Goal: Information Seeking & Learning: Learn about a topic

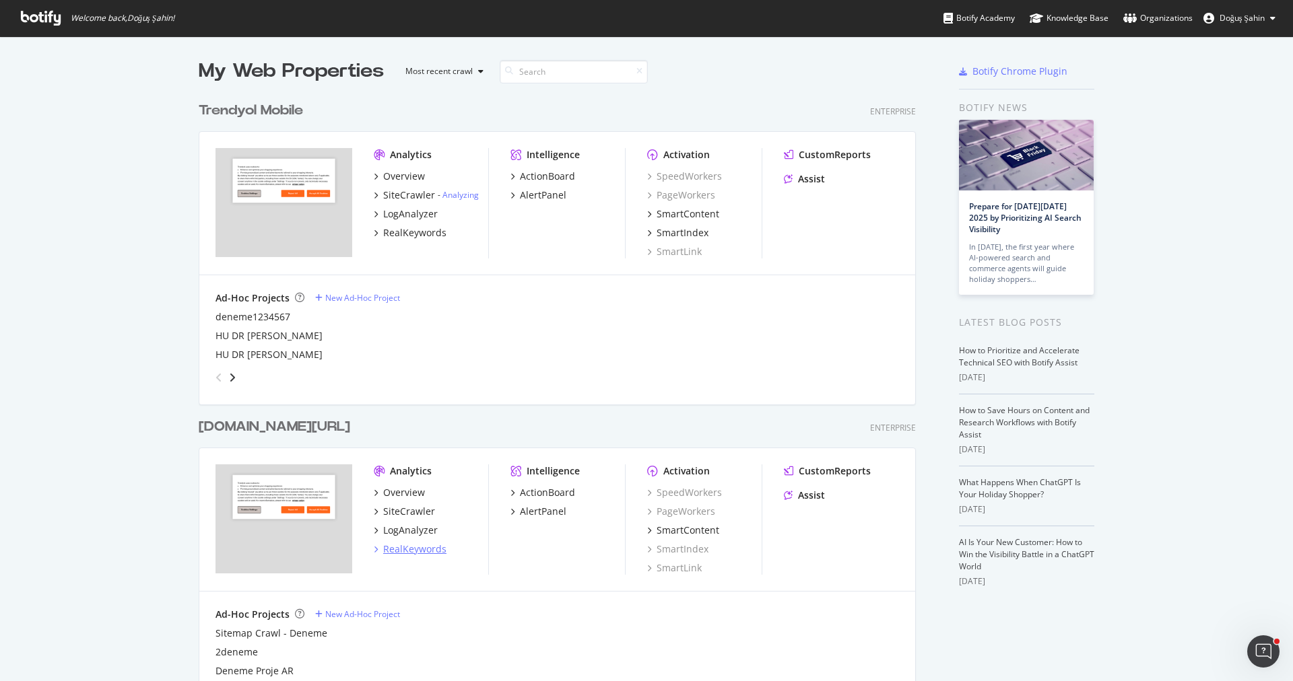
click at [420, 543] on div "RealKeywords" at bounding box center [414, 549] width 63 height 13
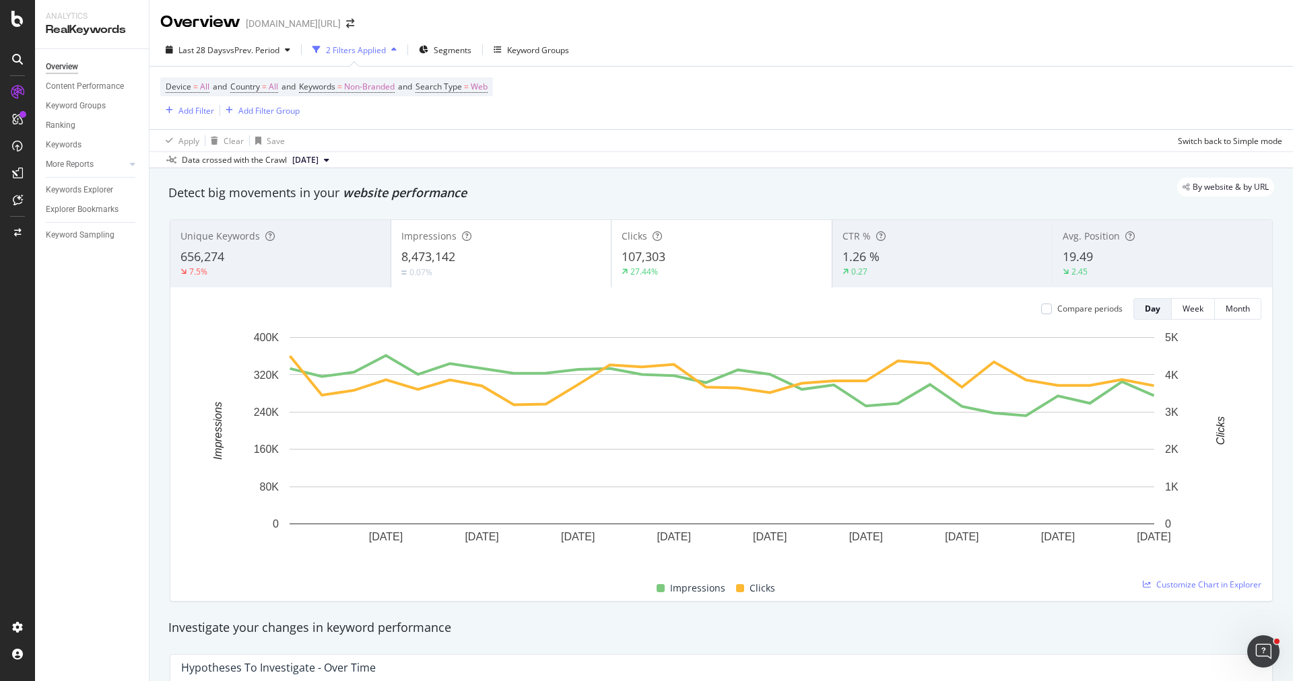
click at [88, 199] on div "Keywords Explorer" at bounding box center [97, 190] width 103 height 20
click at [92, 189] on div "Keywords Explorer" at bounding box center [79, 190] width 67 height 14
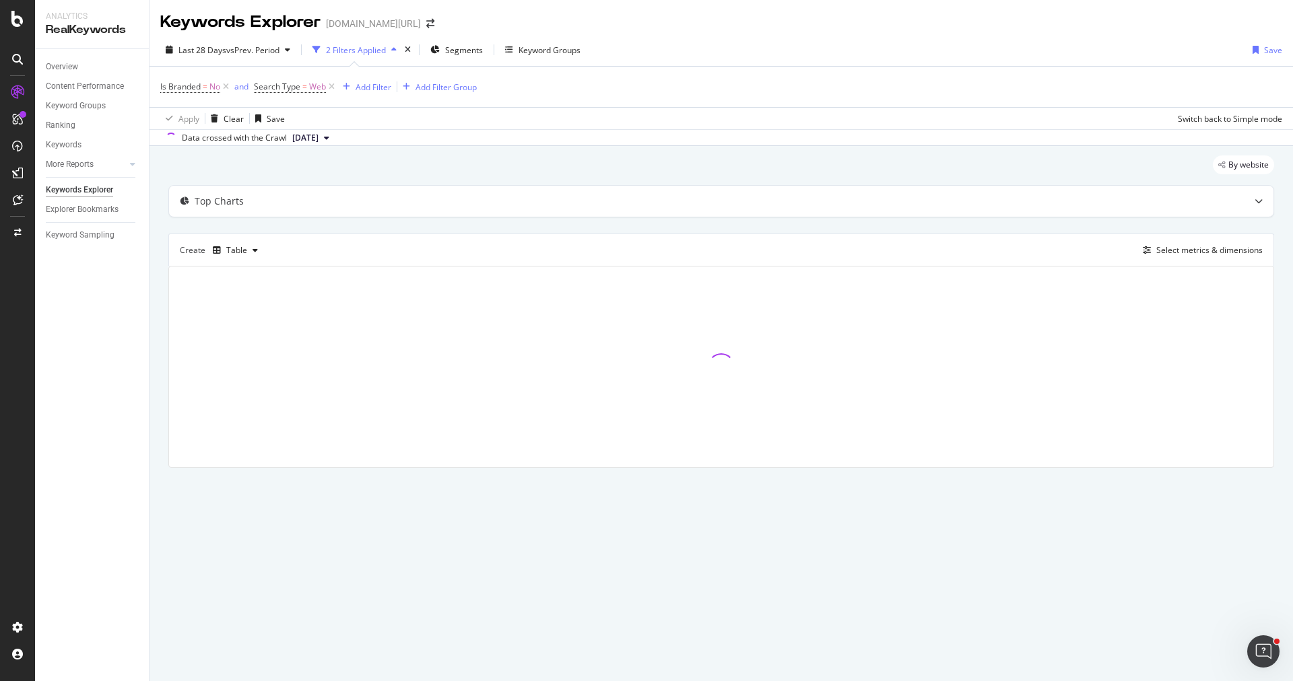
click at [195, 99] on div "Is Branded = No and Search Type = Web Add Filter Add Filter Group" at bounding box center [721, 87] width 1122 height 40
click at [444, 56] on div "Segments" at bounding box center [456, 50] width 53 height 20
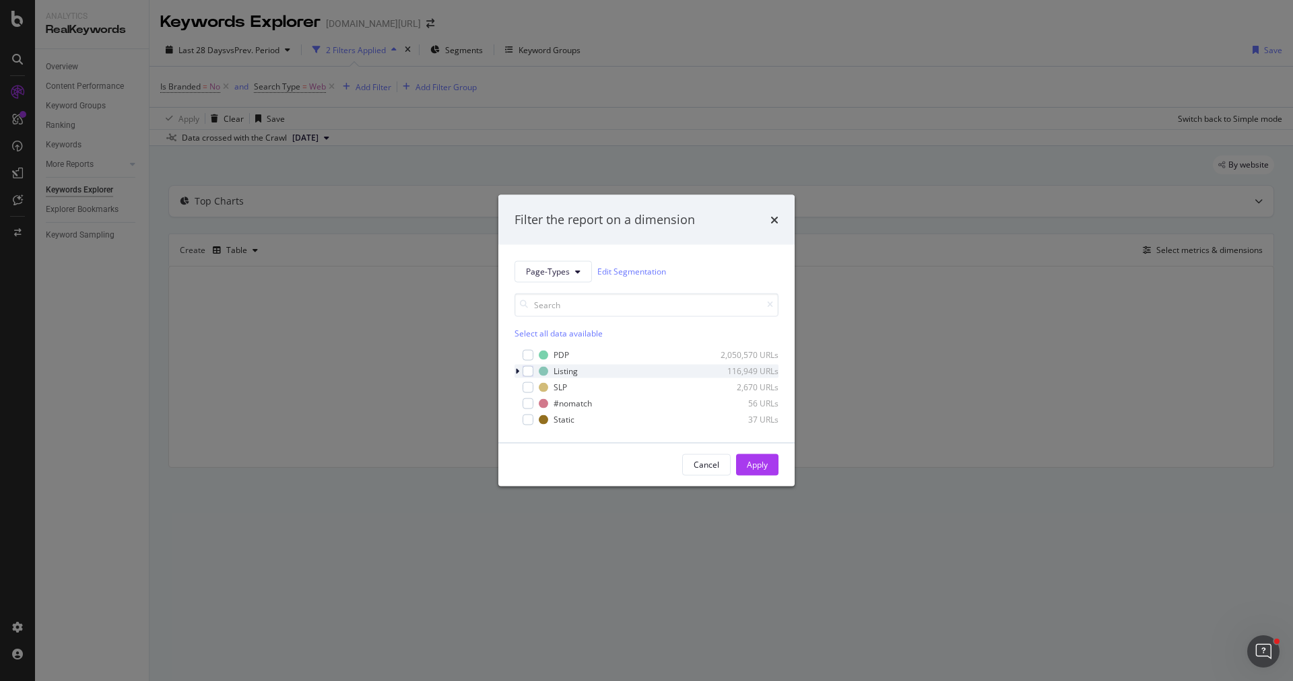
click at [535, 367] on div "Listing 116,949 URLs" at bounding box center [646, 370] width 264 height 13
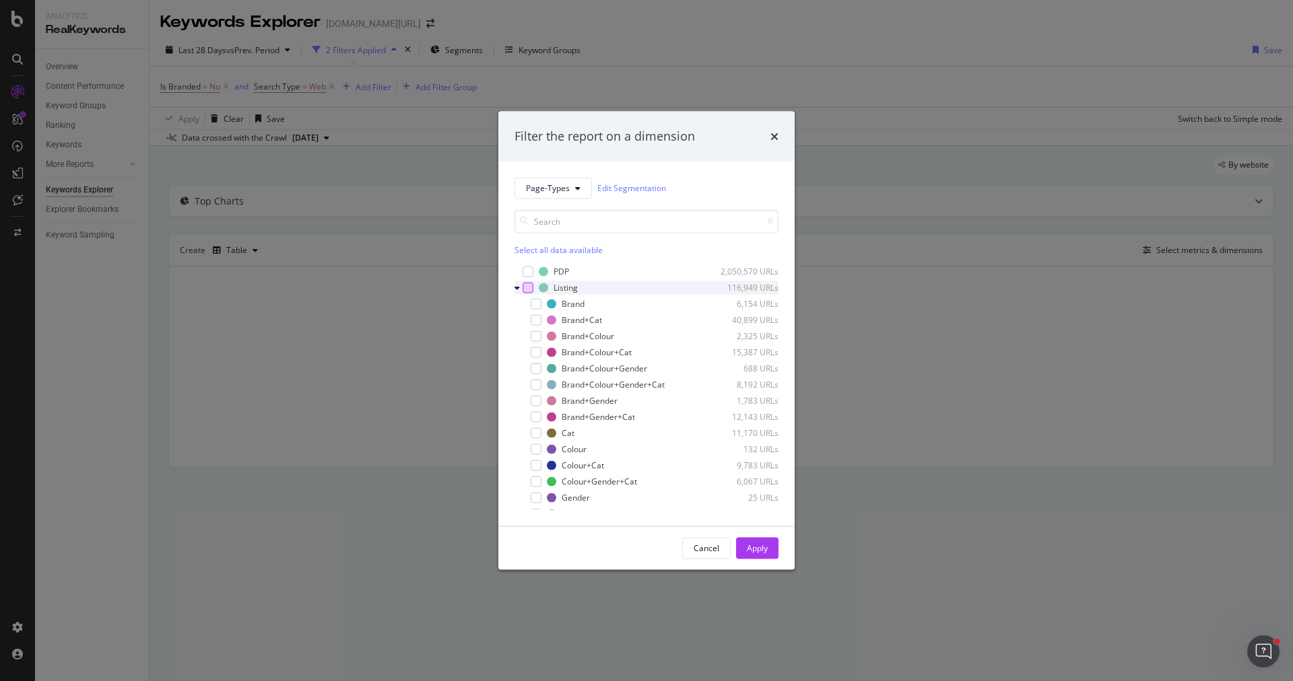
click at [527, 290] on div "modal" at bounding box center [528, 287] width 11 height 11
click at [764, 546] on div "Apply" at bounding box center [757, 548] width 21 height 11
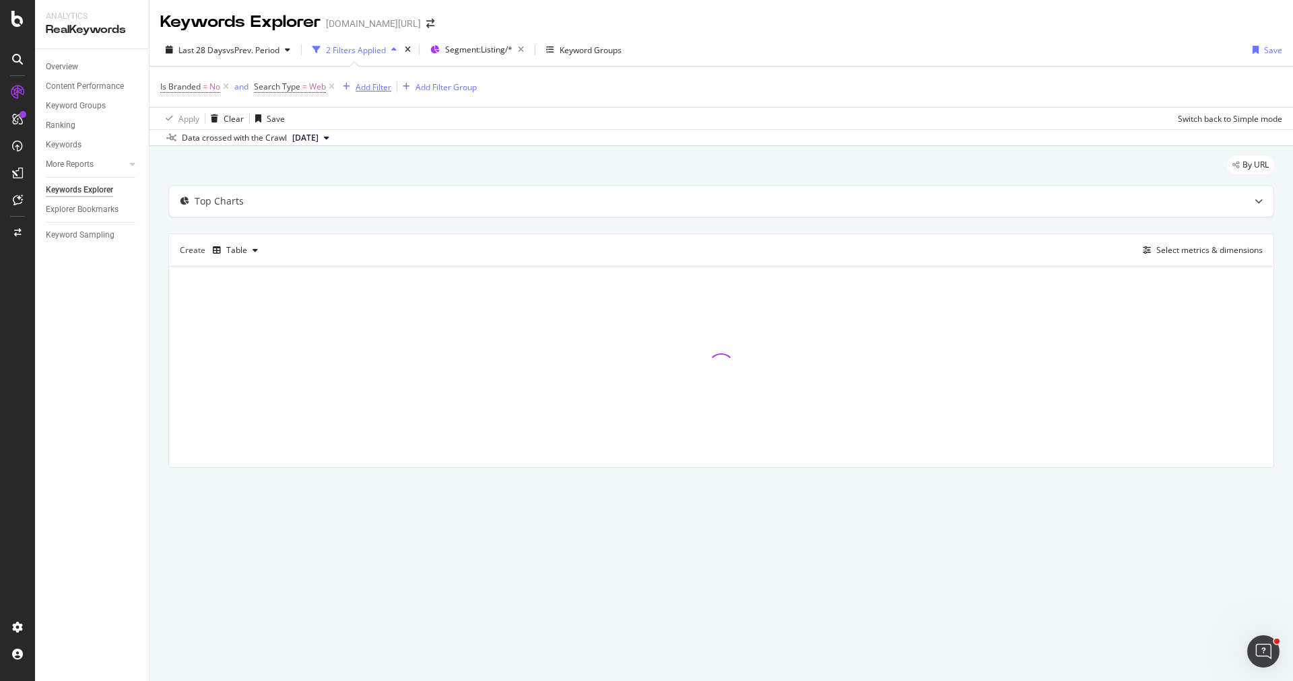
click at [380, 92] on div "Add Filter" at bounding box center [374, 86] width 36 height 11
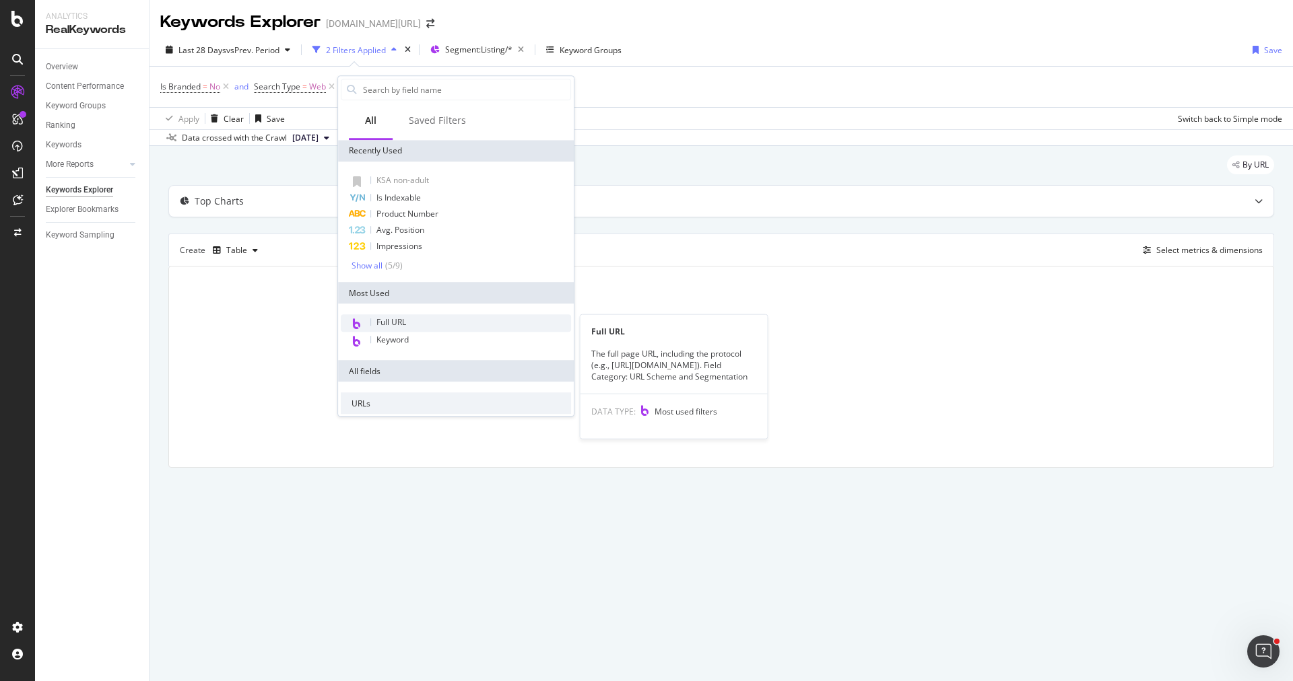
click at [426, 316] on div "Full URL" at bounding box center [456, 323] width 230 height 18
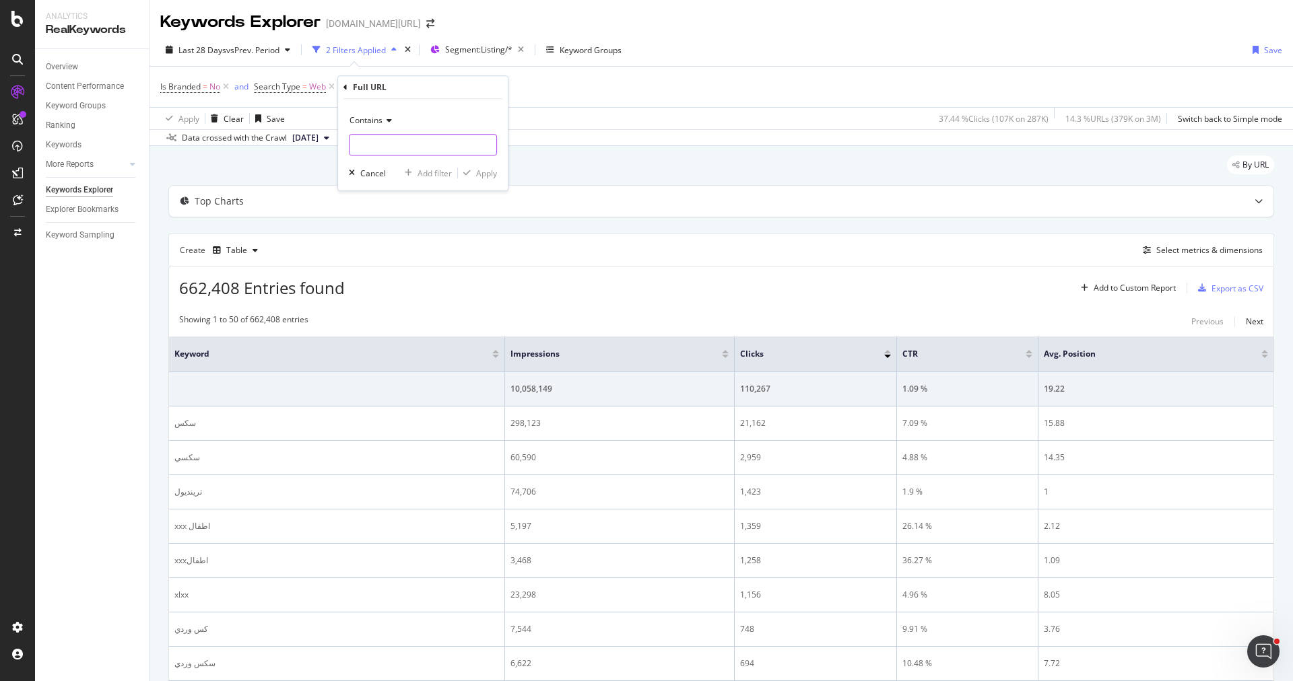
click at [381, 143] on input "text" at bounding box center [422, 145] width 147 height 22
type input "women"
click at [483, 174] on div "Apply" at bounding box center [486, 173] width 21 height 11
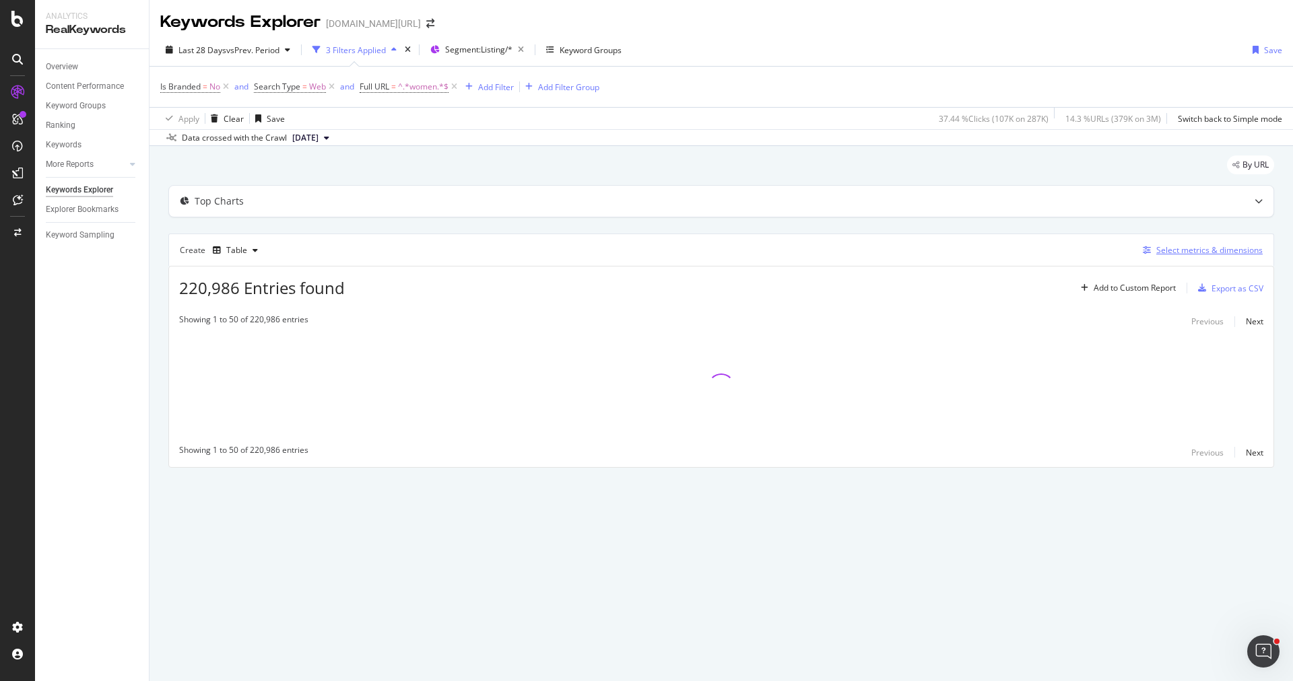
click at [1172, 244] on div "Select metrics & dimensions" at bounding box center [1209, 249] width 106 height 11
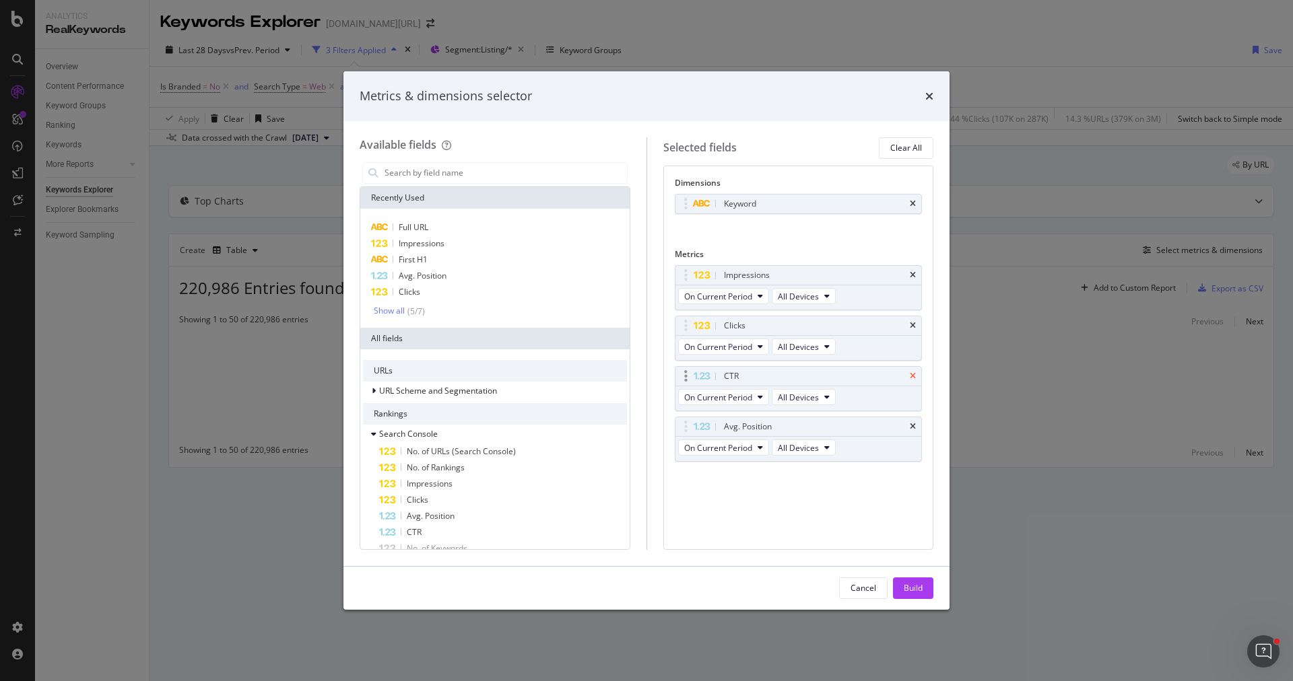
click at [916, 372] on icon "times" at bounding box center [913, 376] width 6 height 8
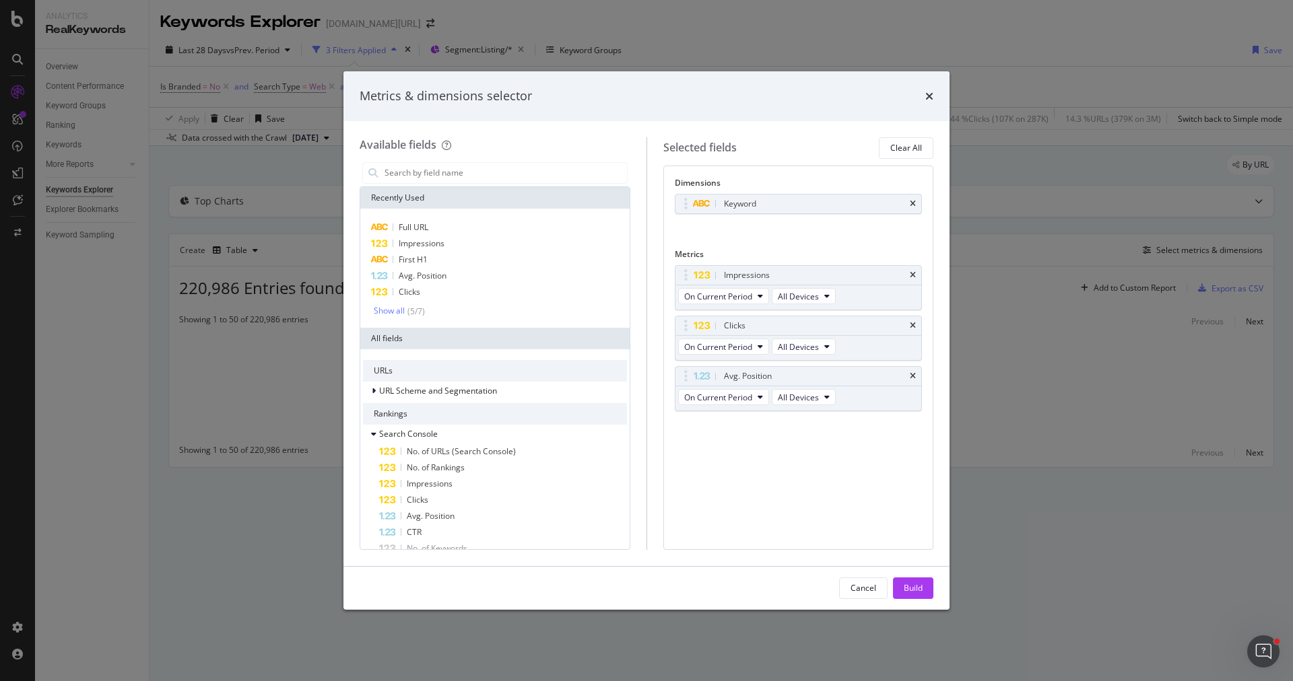
click at [916, 372] on icon "times" at bounding box center [913, 376] width 6 height 8
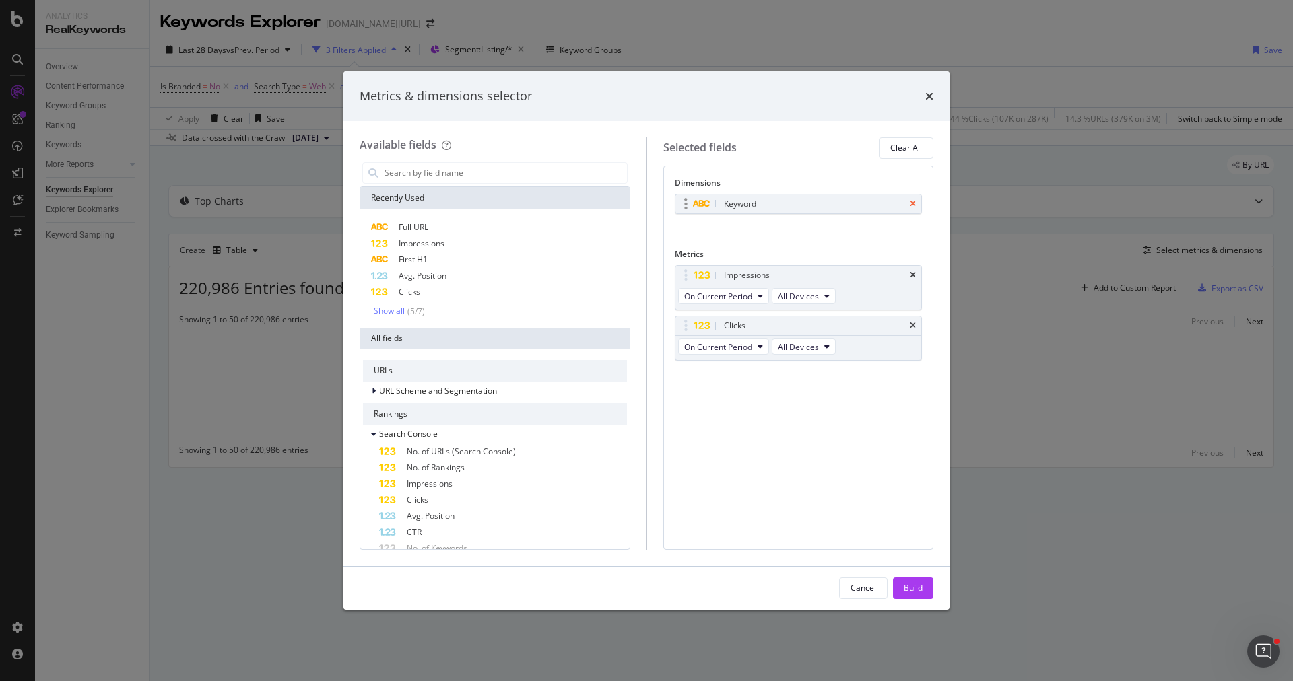
click at [914, 203] on icon "times" at bounding box center [913, 204] width 6 height 8
click at [464, 226] on div "Full URL" at bounding box center [495, 228] width 264 height 16
click at [913, 591] on div "Build" at bounding box center [913, 587] width 19 height 11
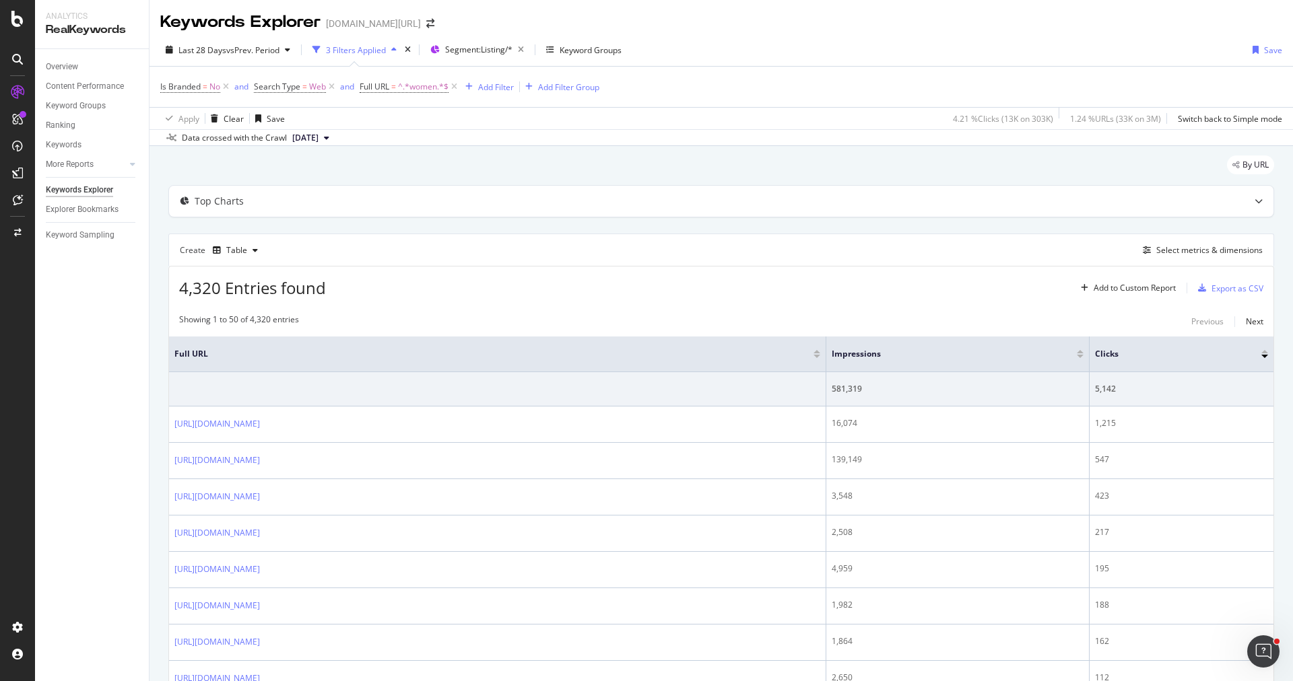
click at [1083, 356] on div at bounding box center [1080, 356] width 7 height 3
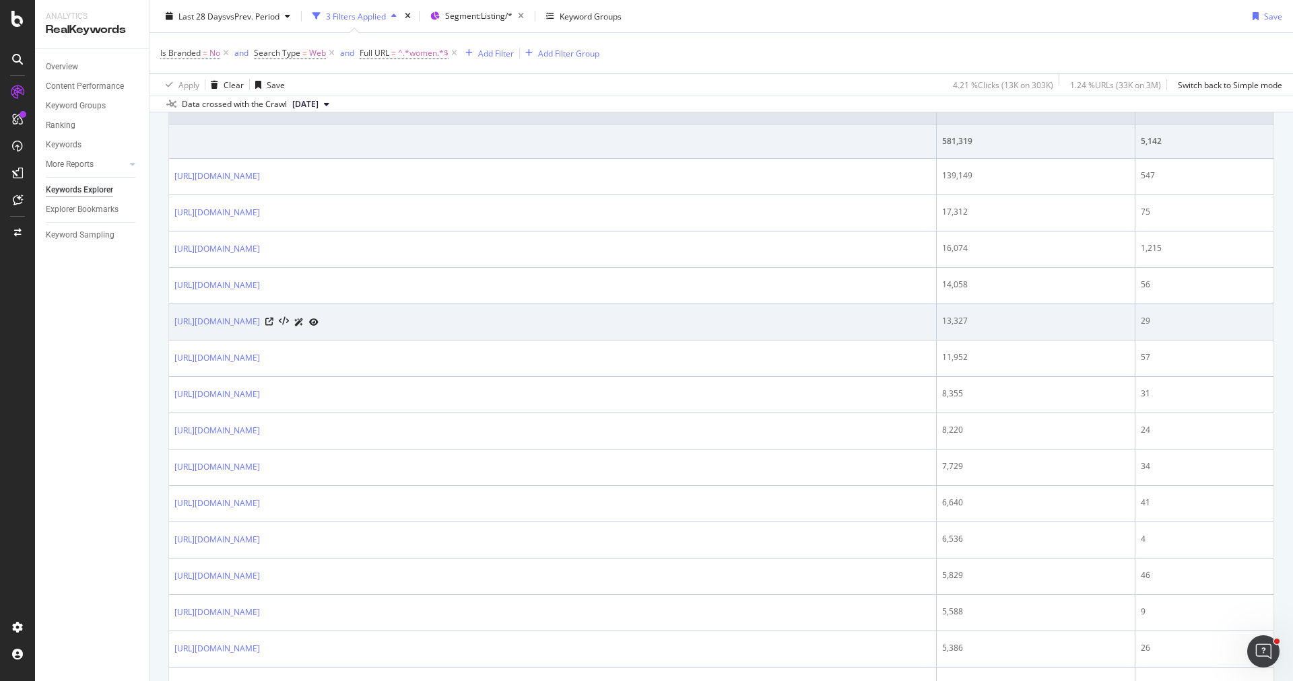
scroll to position [246, 0]
click at [273, 319] on icon at bounding box center [269, 323] width 8 height 8
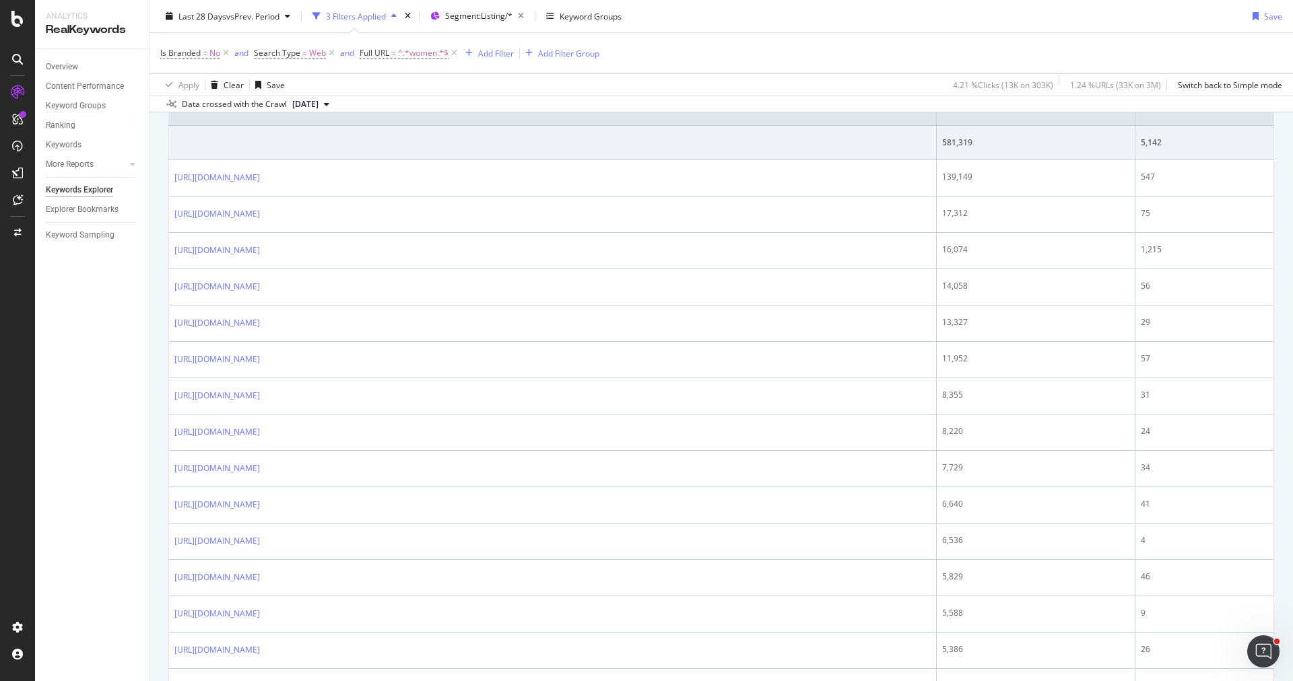
scroll to position [0, 0]
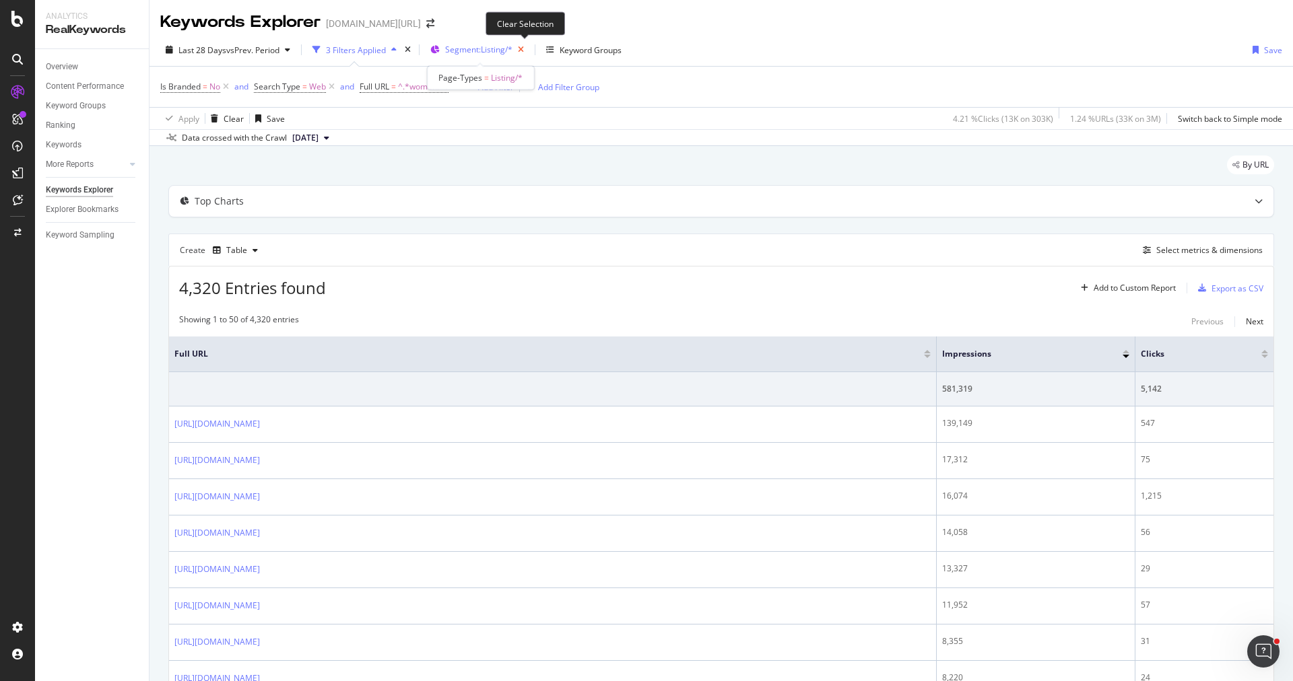
click at [523, 51] on icon "button" at bounding box center [520, 49] width 17 height 19
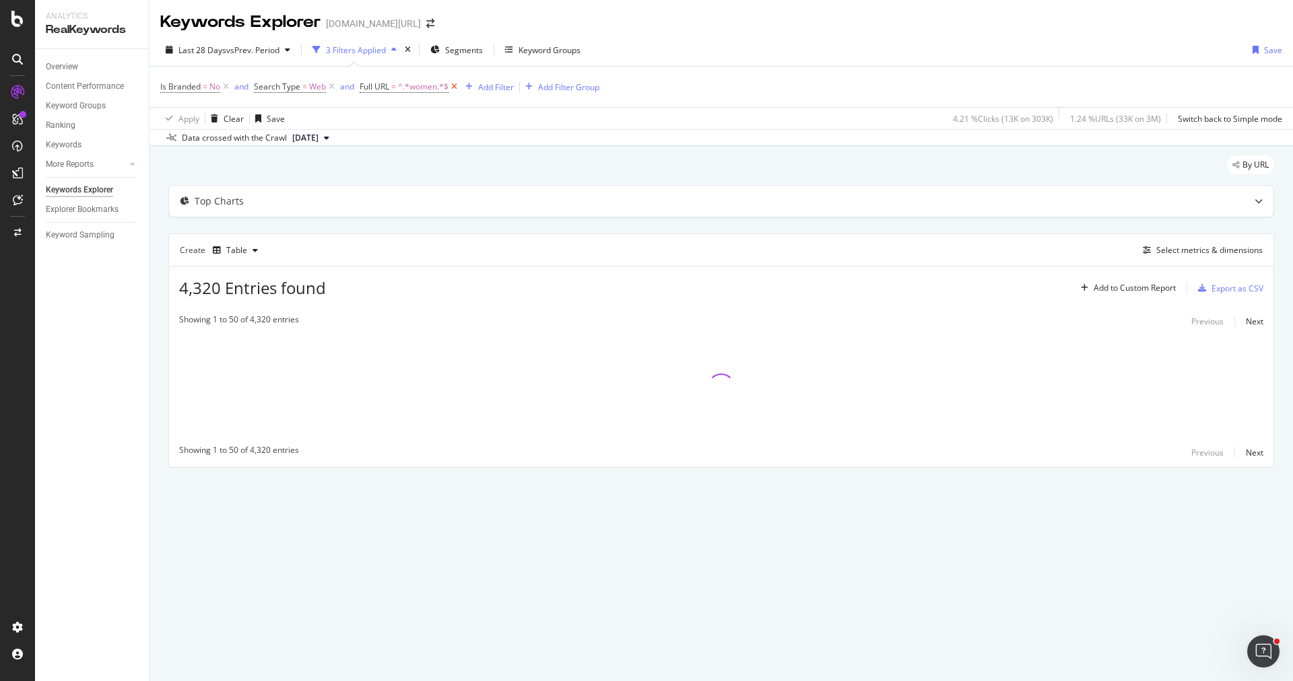
click at [459, 90] on icon at bounding box center [453, 86] width 11 height 13
click at [331, 88] on icon at bounding box center [331, 86] width 11 height 13
click at [226, 91] on icon at bounding box center [225, 86] width 11 height 13
click at [188, 81] on div "Add Filter" at bounding box center [196, 86] width 36 height 11
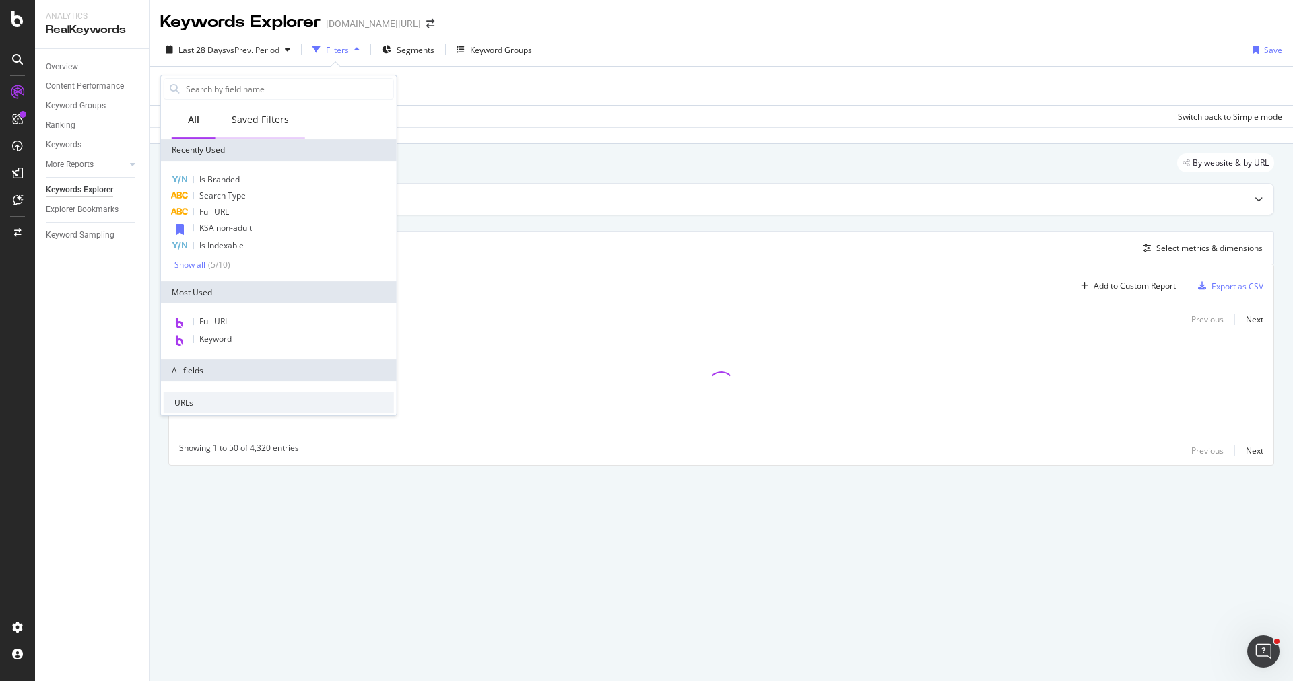
click at [249, 123] on div "Saved Filters" at bounding box center [260, 119] width 57 height 13
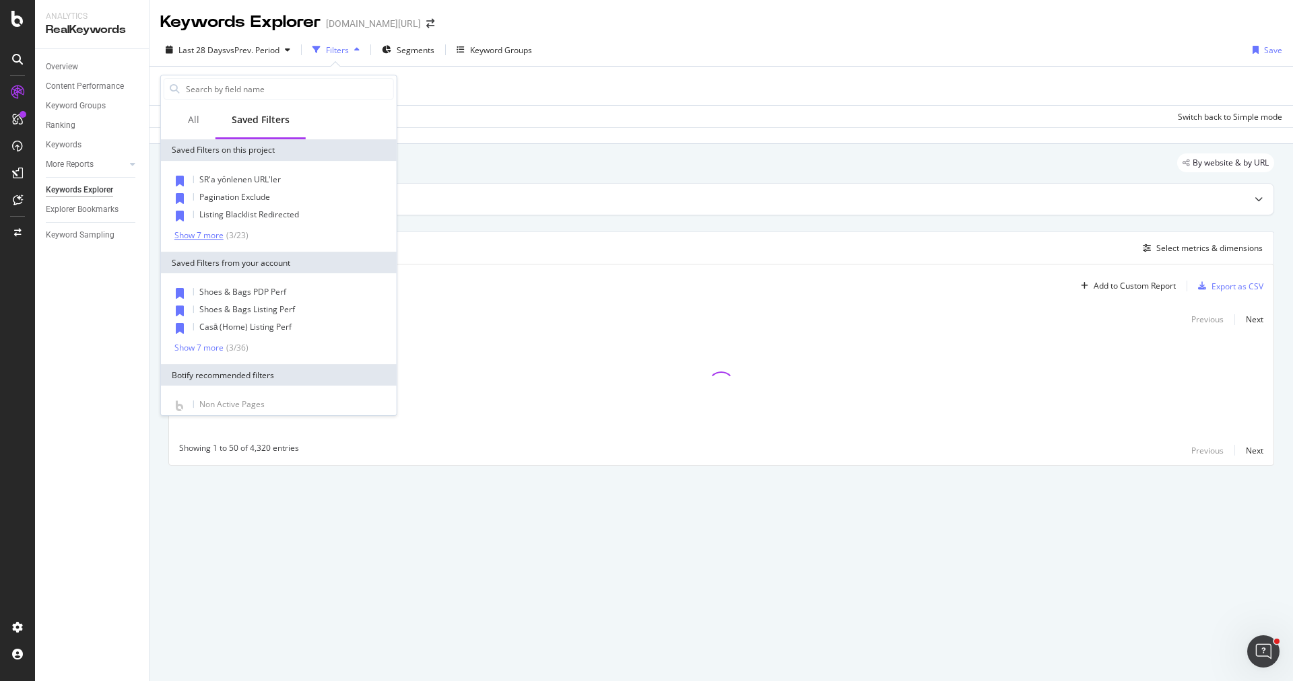
click at [207, 231] on div "Show 7 more" at bounding box center [198, 235] width 49 height 9
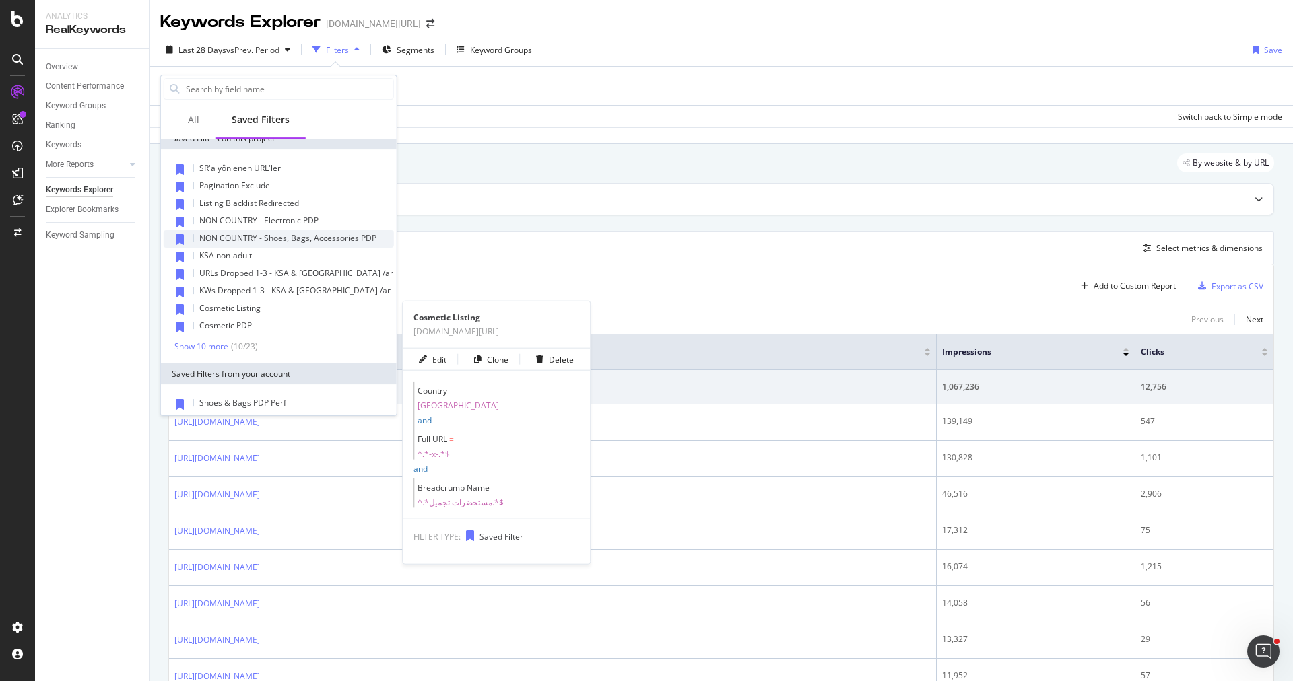
scroll to position [10, 0]
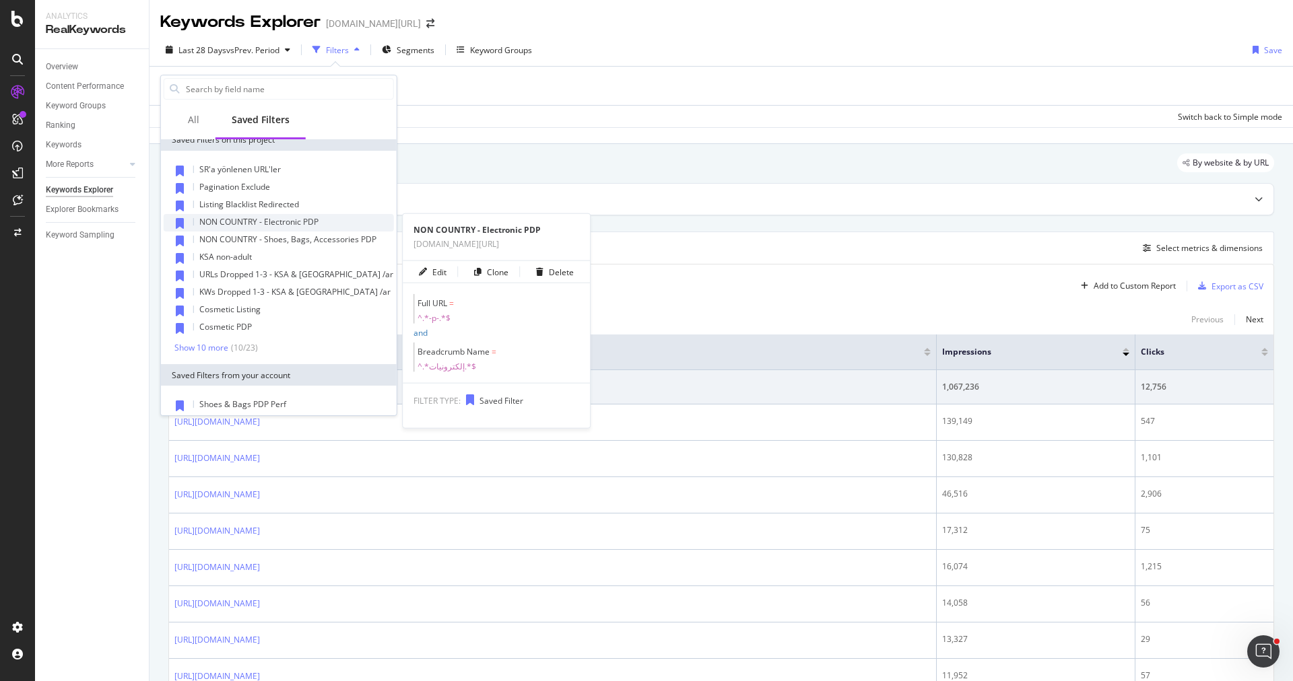
click at [281, 215] on div "NON COUNTRY - Electronic PDP" at bounding box center [279, 223] width 230 height 18
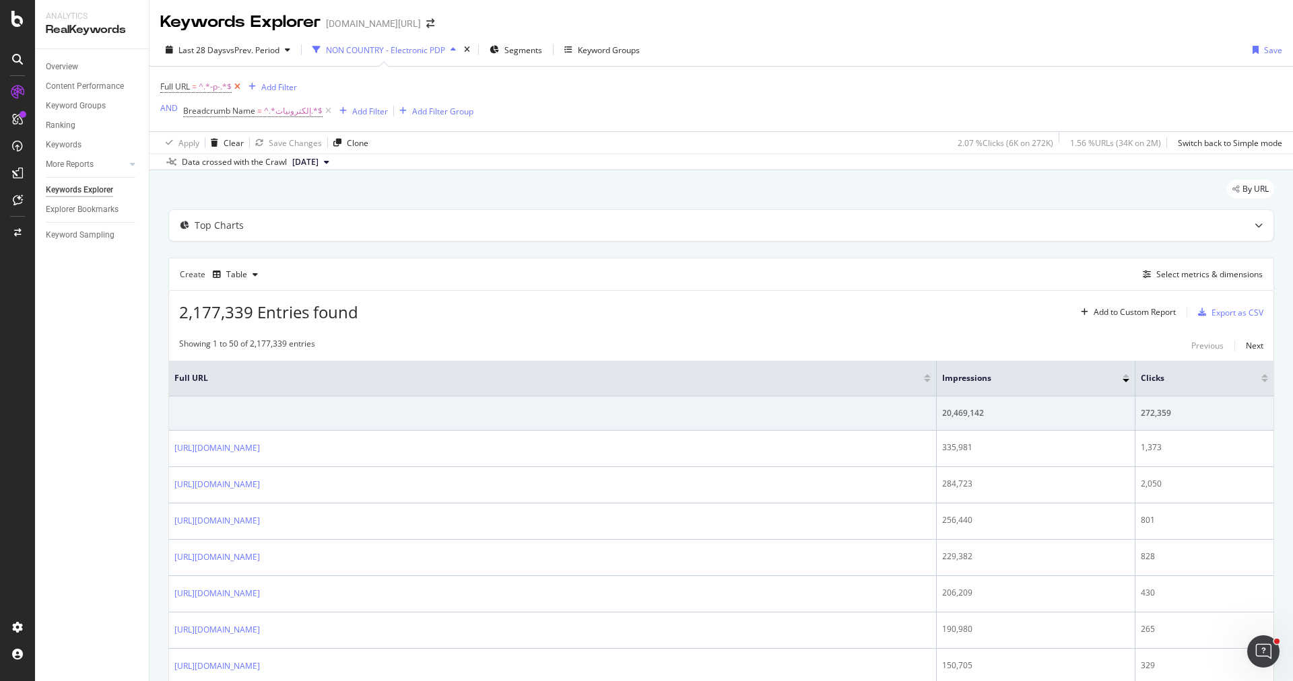
click at [239, 89] on icon at bounding box center [237, 86] width 11 height 13
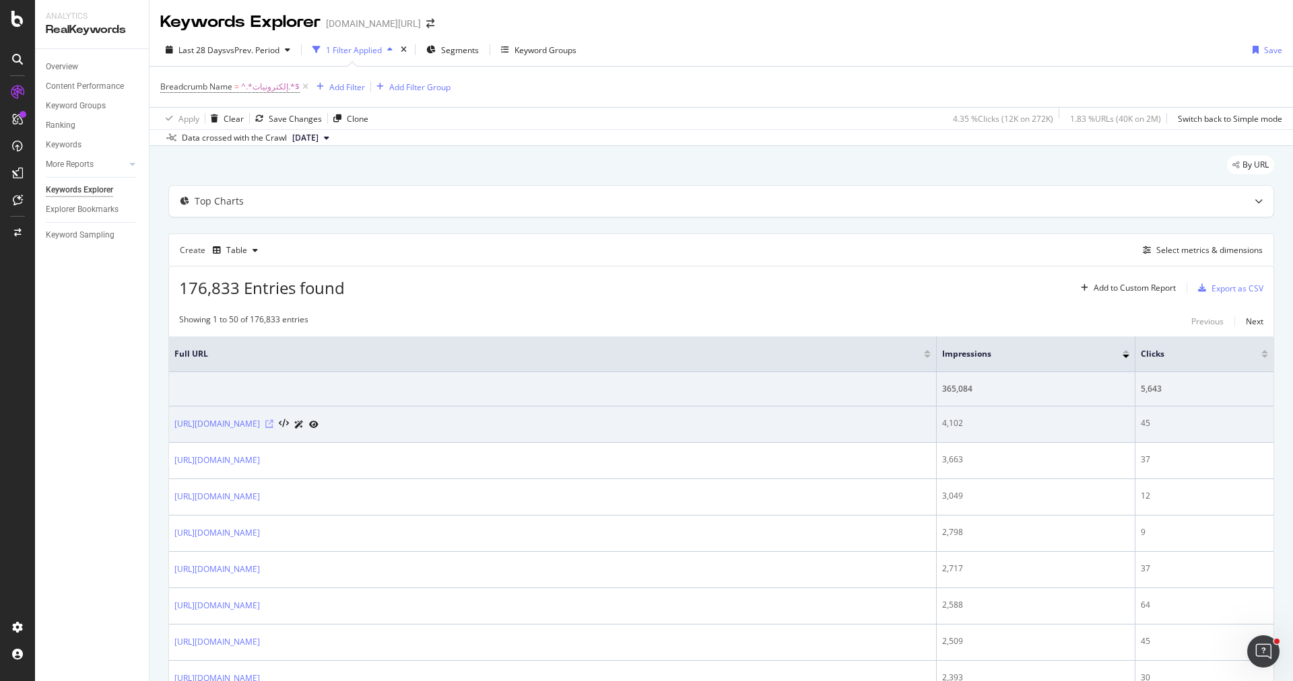
click at [273, 421] on icon at bounding box center [269, 424] width 8 height 8
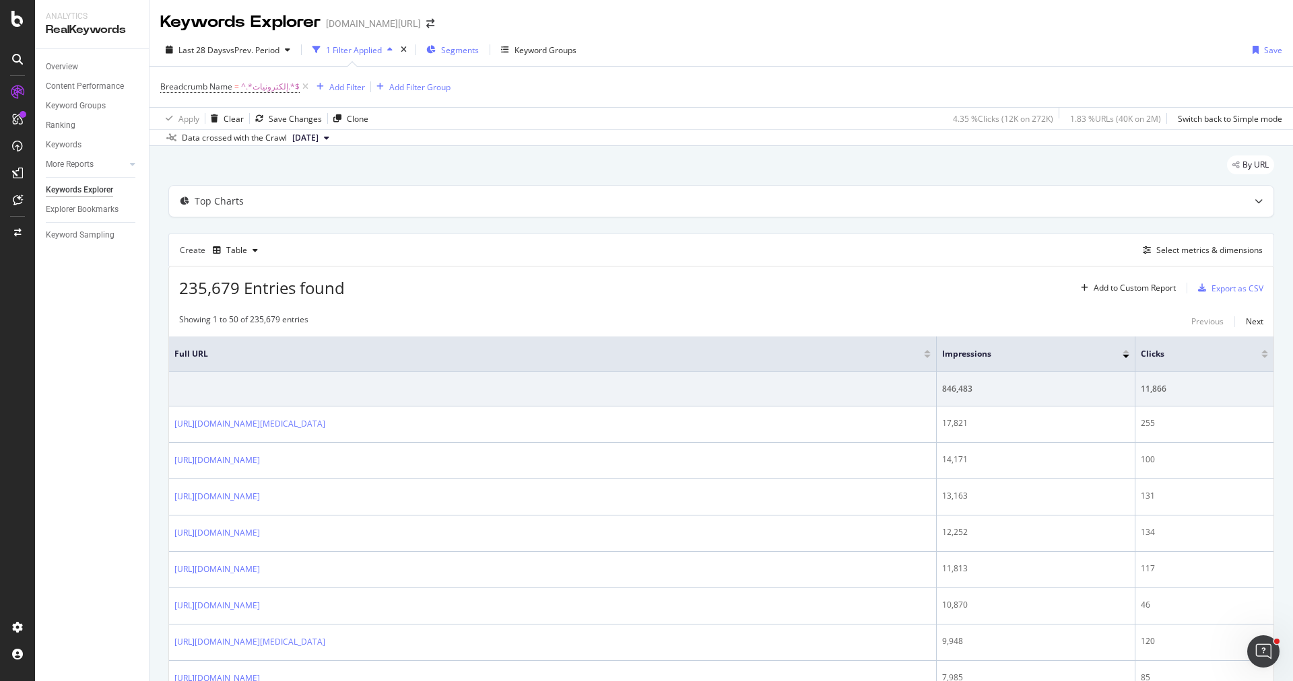
click at [463, 47] on span "Segments" at bounding box center [460, 49] width 38 height 11
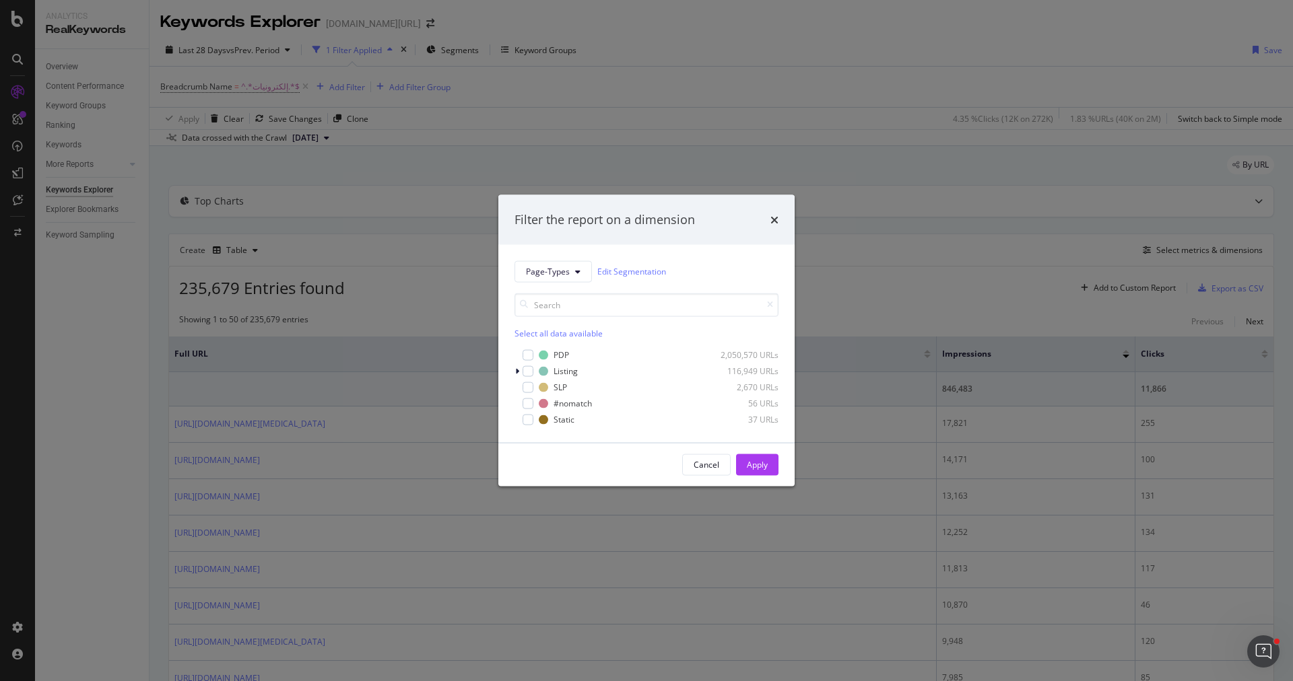
click at [489, 141] on div "Filter the report on a dimension Page-Types Edit Segmentation Select all data a…" at bounding box center [646, 340] width 1293 height 681
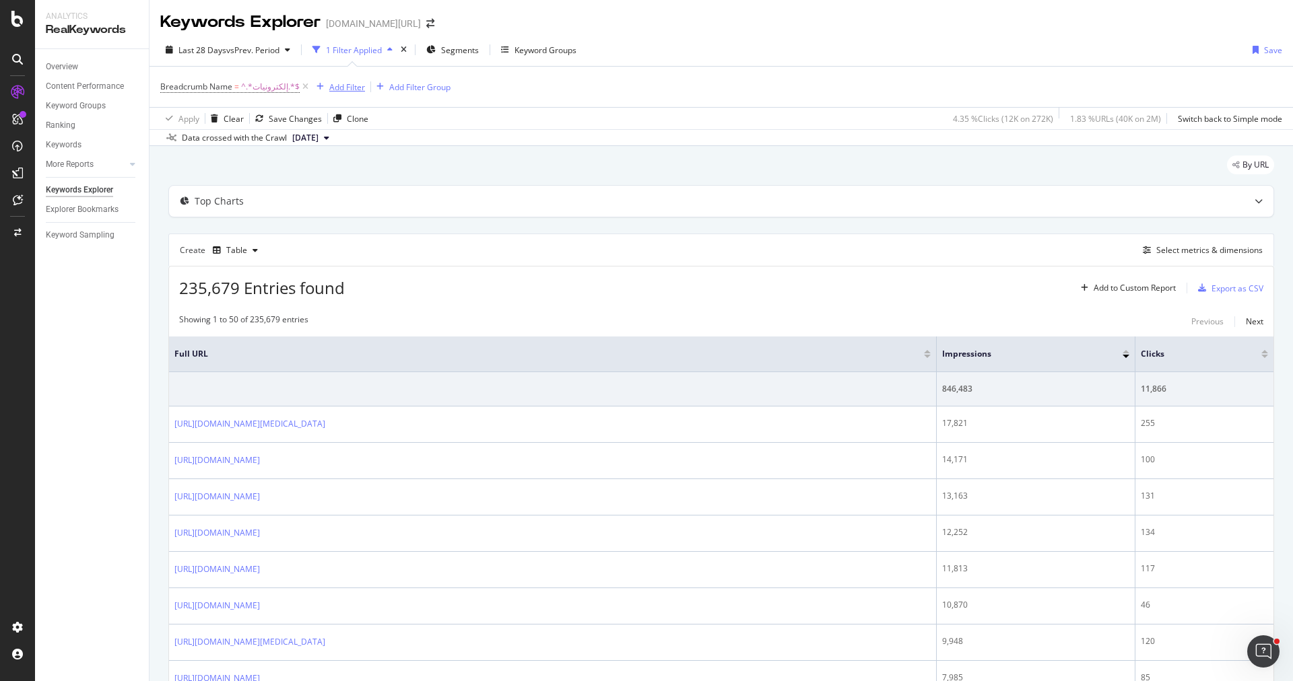
click at [350, 92] on div "Add Filter" at bounding box center [347, 86] width 36 height 11
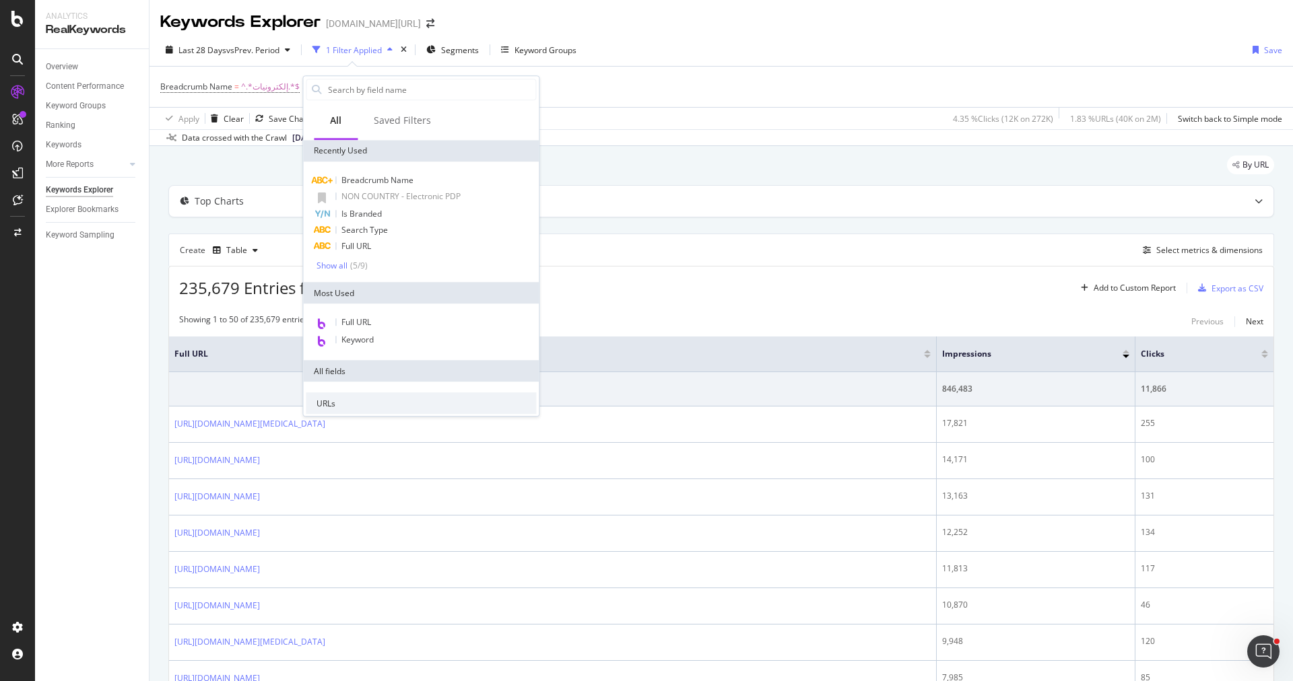
click at [380, 269] on div "Show all ( 5 / 9 )" at bounding box center [426, 265] width 220 height 11
click at [595, 209] on div "Is Branded Whether the keyword matches the rules for branded keywords designate…" at bounding box center [638, 268] width 187 height 123
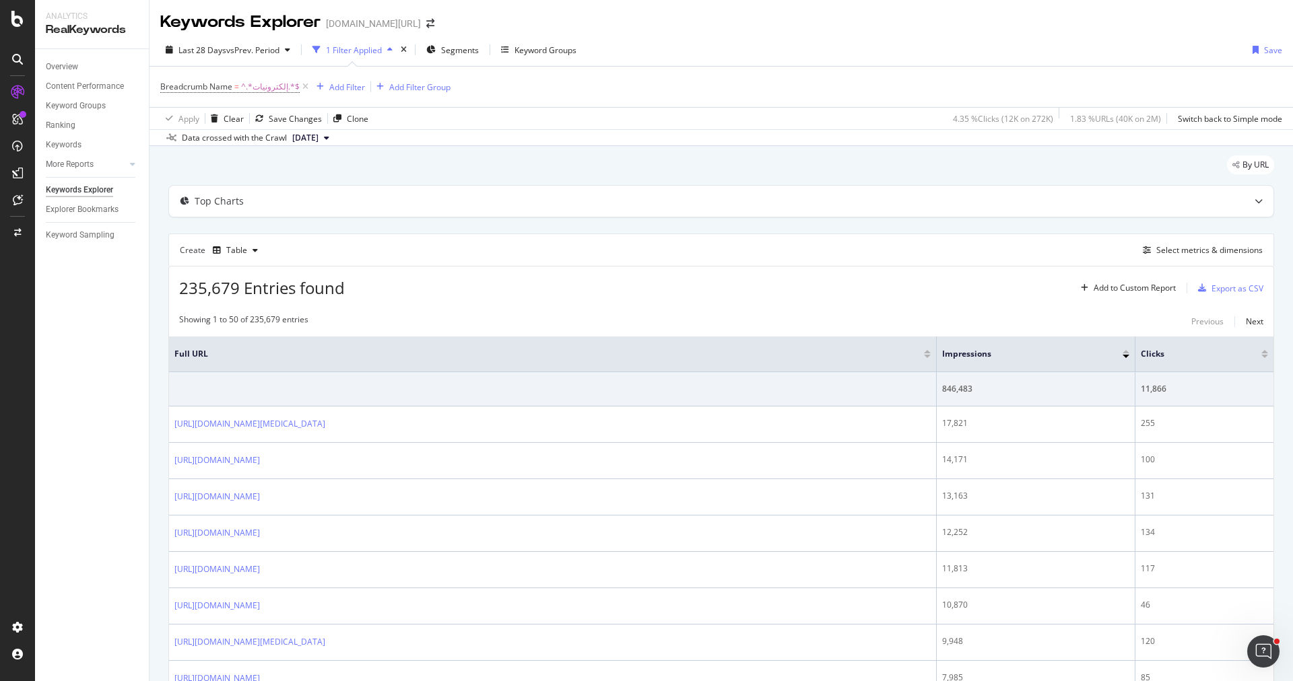
click at [582, 131] on div "Data crossed with the Crawl [DATE]" at bounding box center [720, 137] width 1143 height 16
click at [337, 88] on div "Add Filter" at bounding box center [347, 86] width 36 height 11
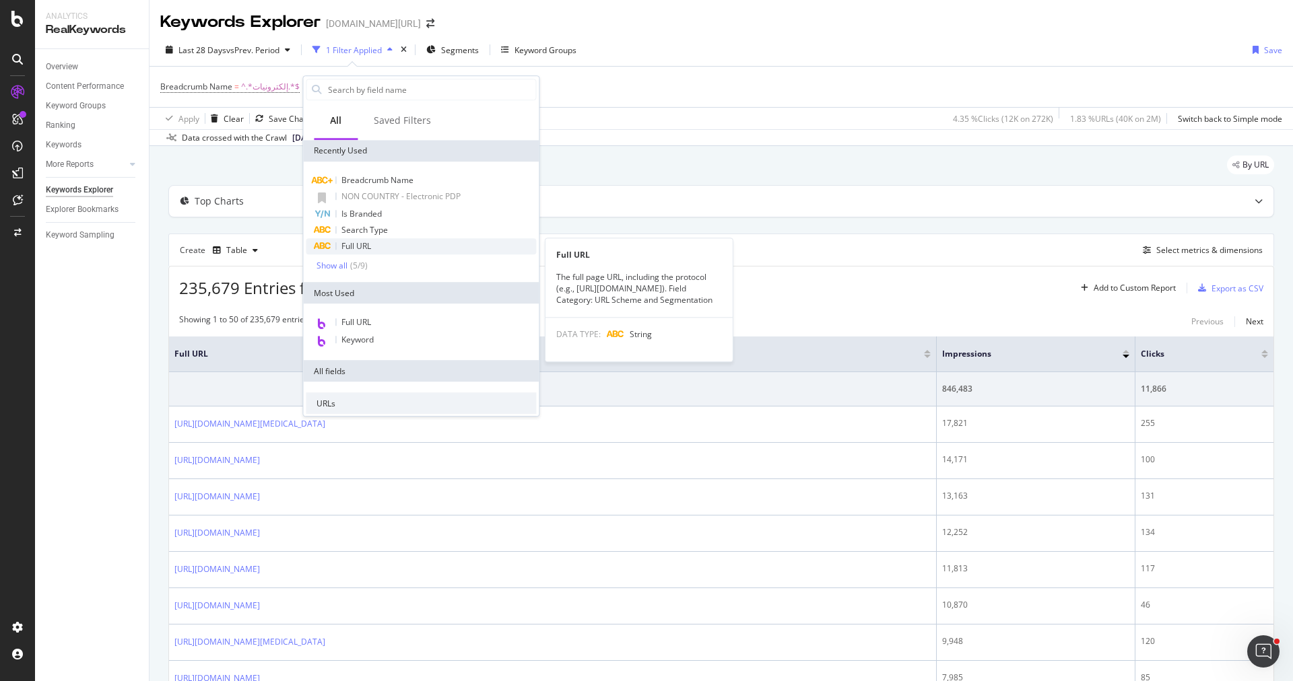
click at [381, 240] on div "Full URL" at bounding box center [421, 246] width 230 height 16
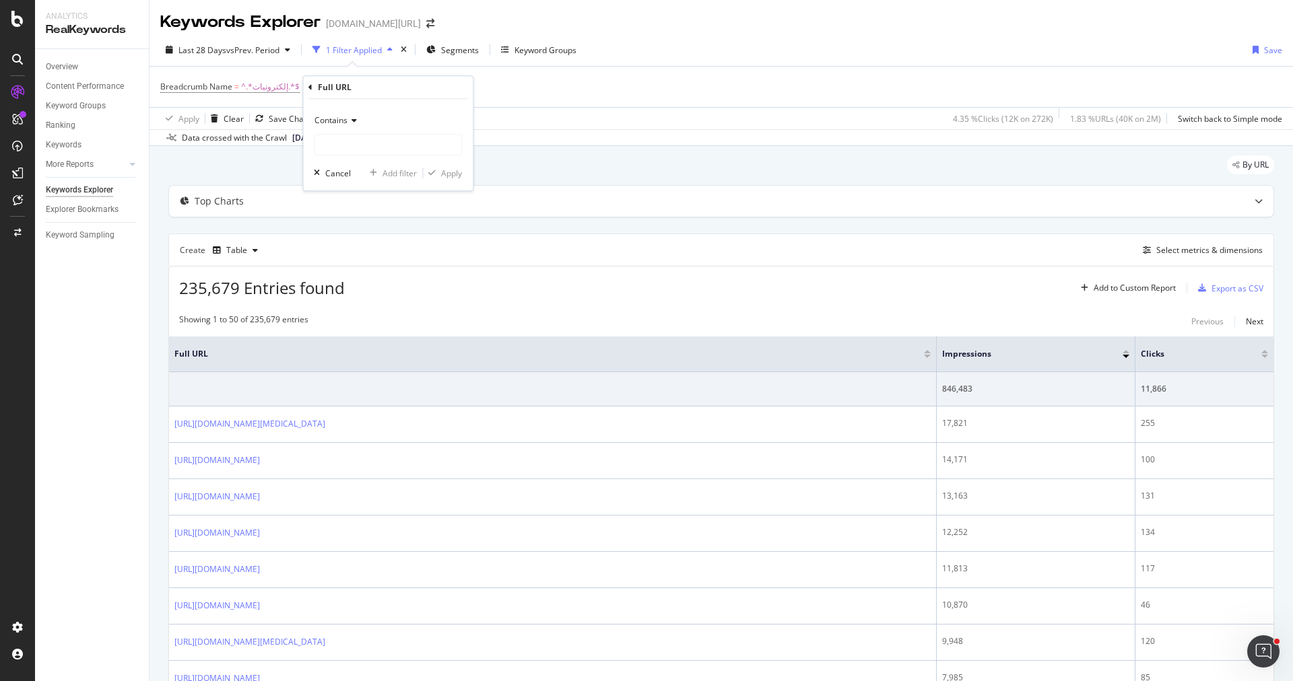
click at [342, 119] on span "Contains" at bounding box center [330, 119] width 33 height 11
click at [372, 272] on span "Doesn't contain" at bounding box center [350, 270] width 59 height 11
click at [378, 139] on input "text" at bounding box center [387, 145] width 147 height 22
type input "-p-"
click at [462, 170] on div "Doesn't contain -p- Cancel Add filter Apply" at bounding box center [388, 145] width 170 height 92
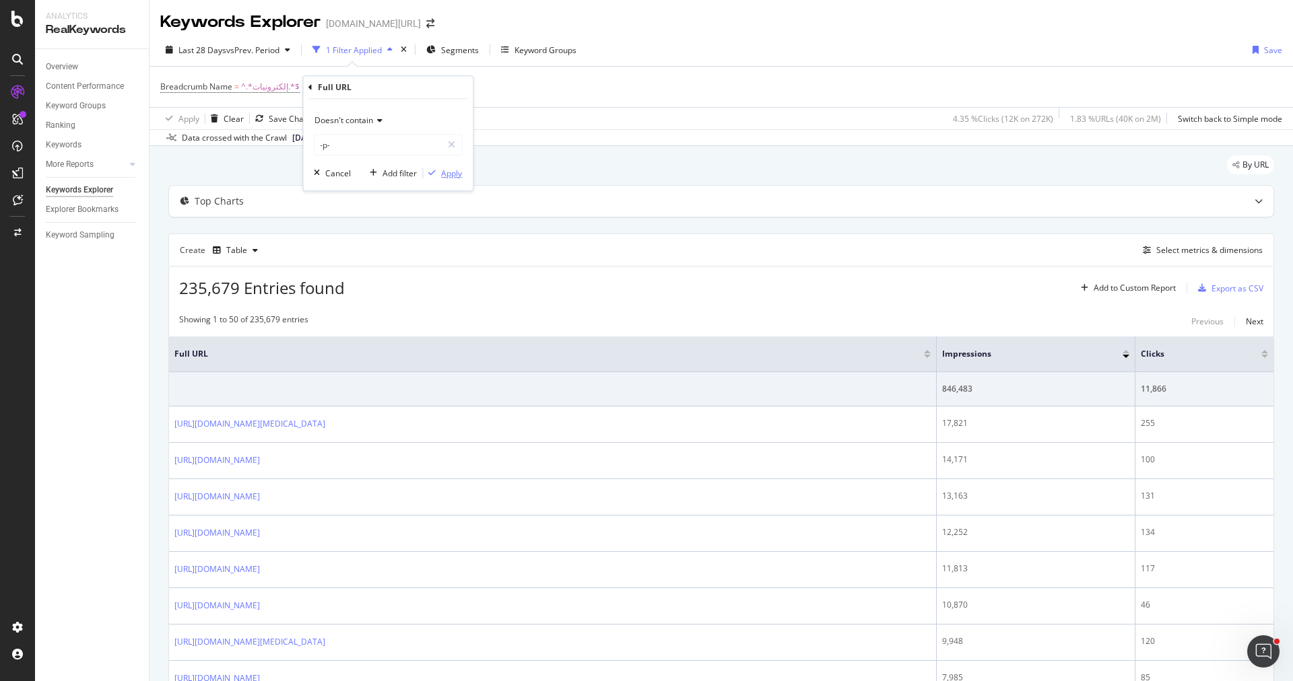
click at [439, 168] on div "Apply" at bounding box center [442, 173] width 39 height 12
click at [314, 89] on div "or" at bounding box center [318, 86] width 8 height 11
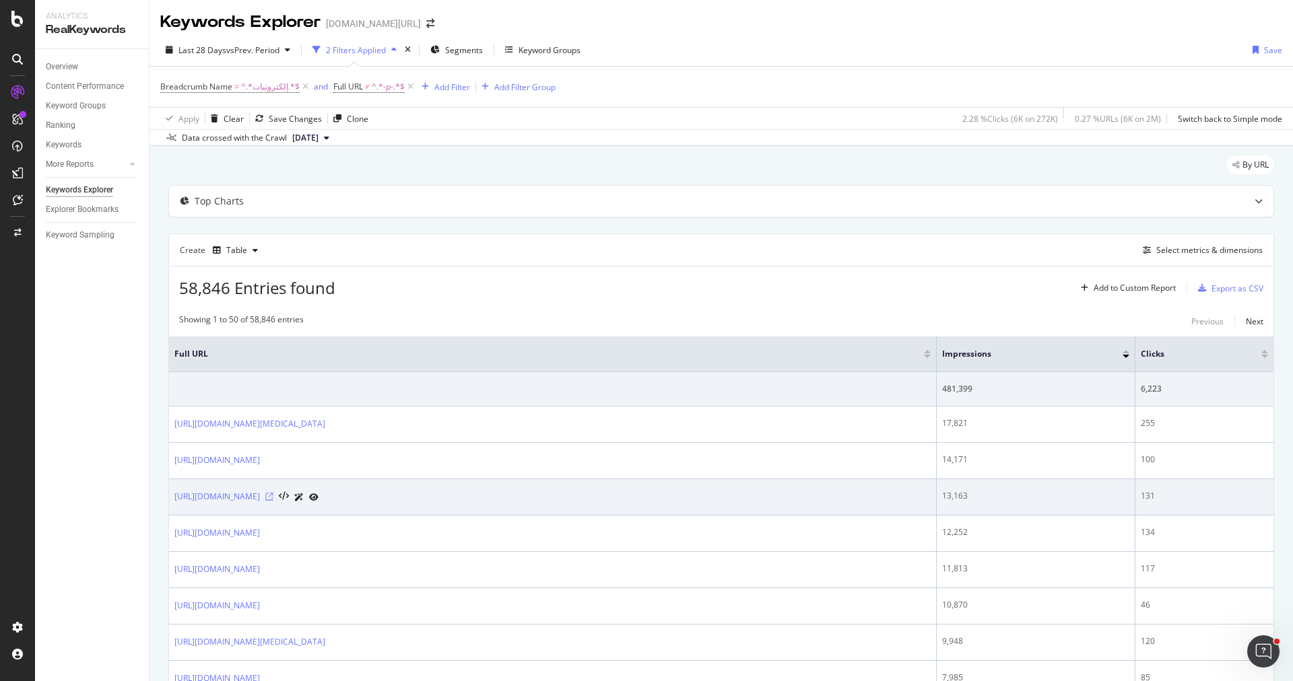
click at [273, 494] on icon at bounding box center [269, 497] width 8 height 8
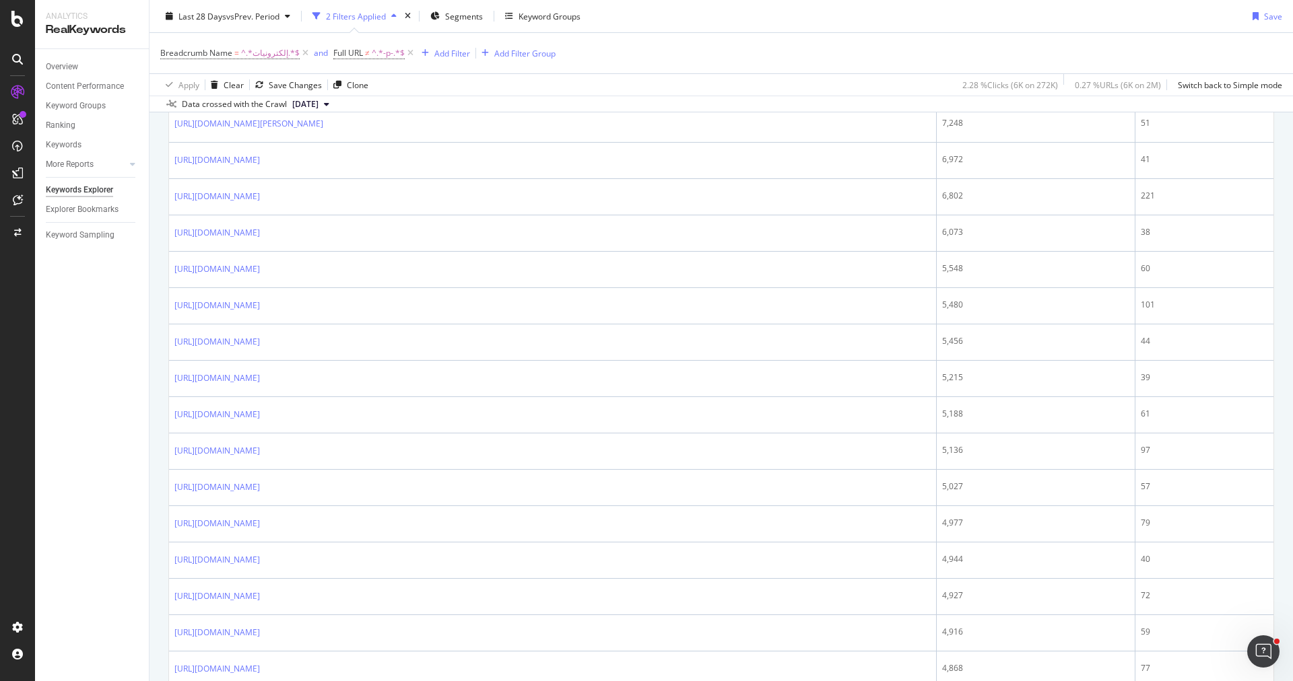
scroll to position [667, 0]
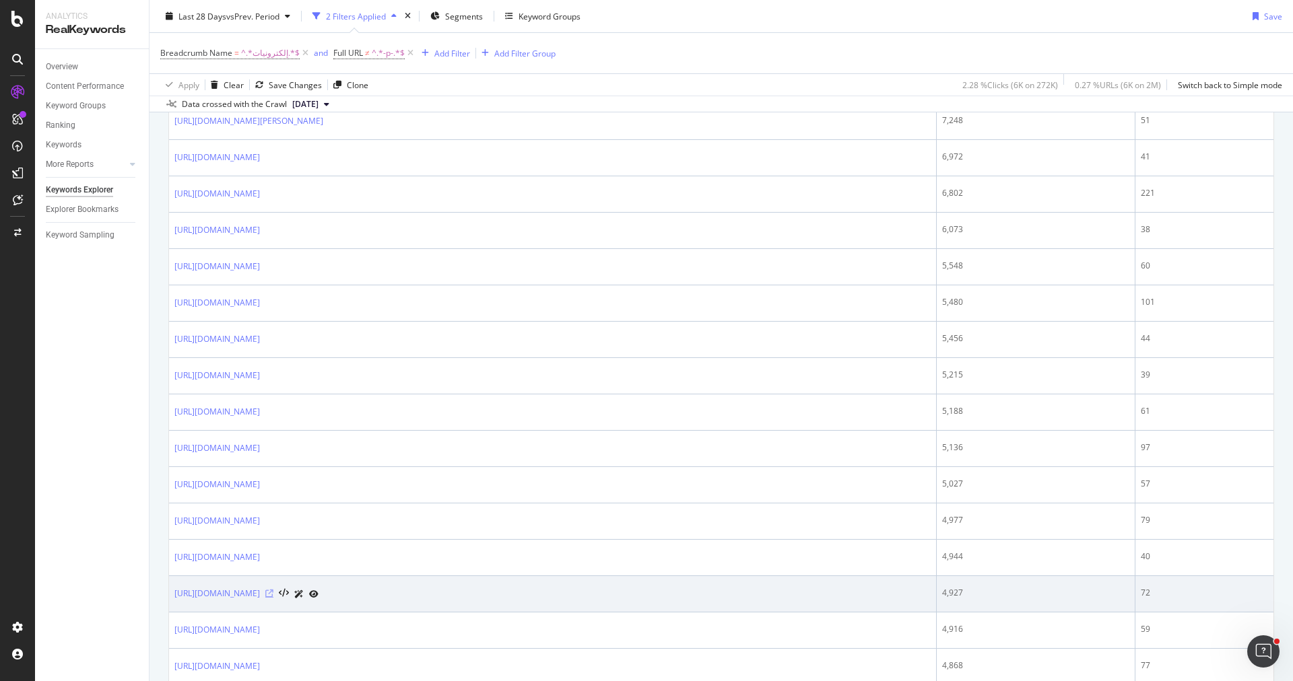
click at [273, 590] on icon at bounding box center [269, 594] width 8 height 8
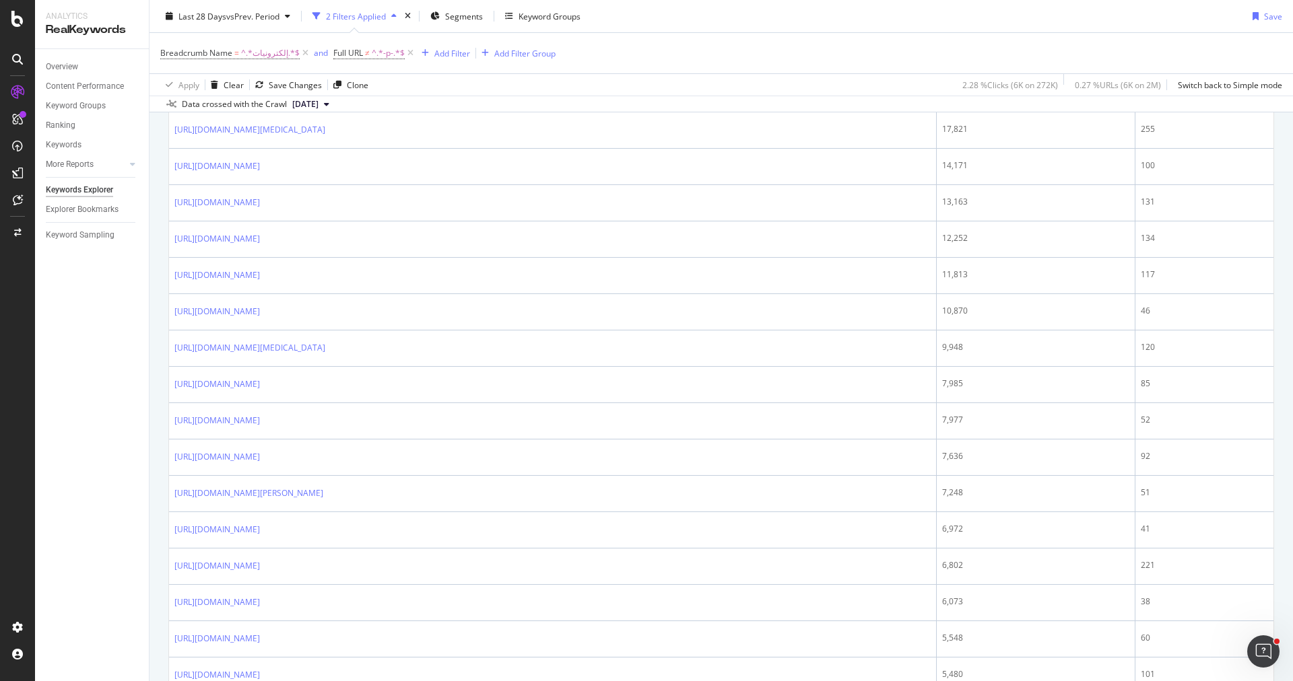
scroll to position [0, 0]
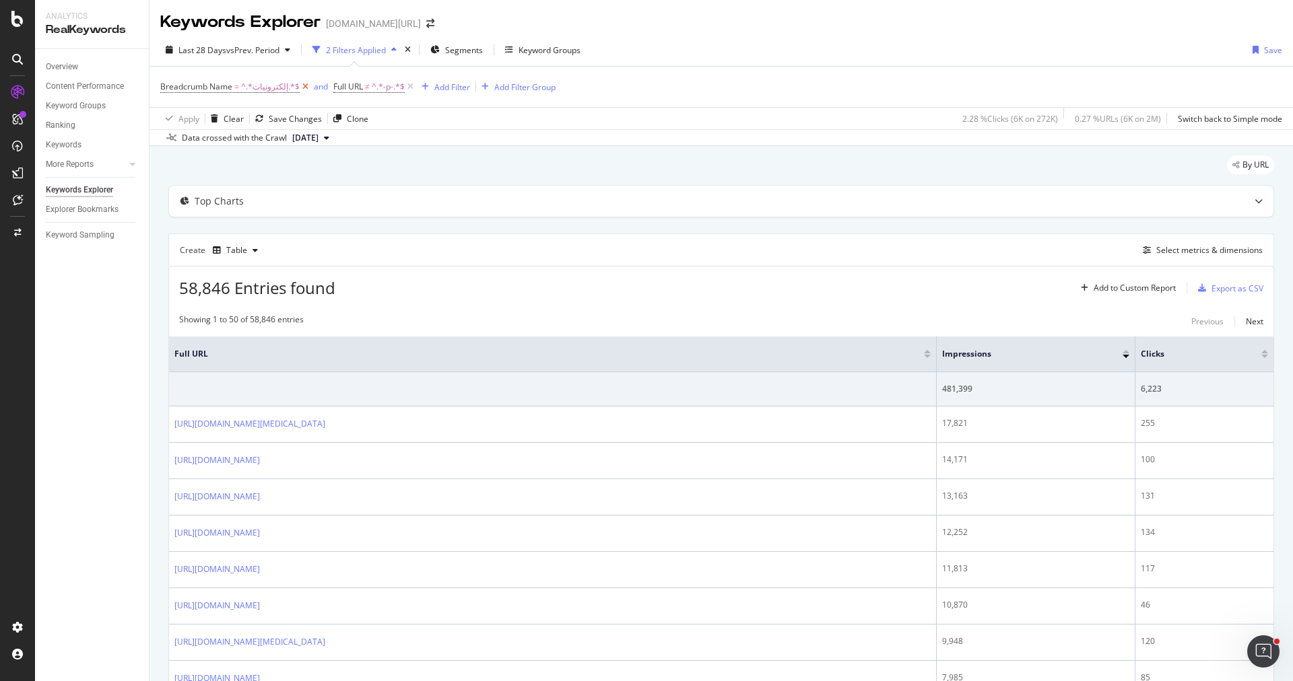
click at [300, 85] on icon at bounding box center [305, 86] width 11 height 13
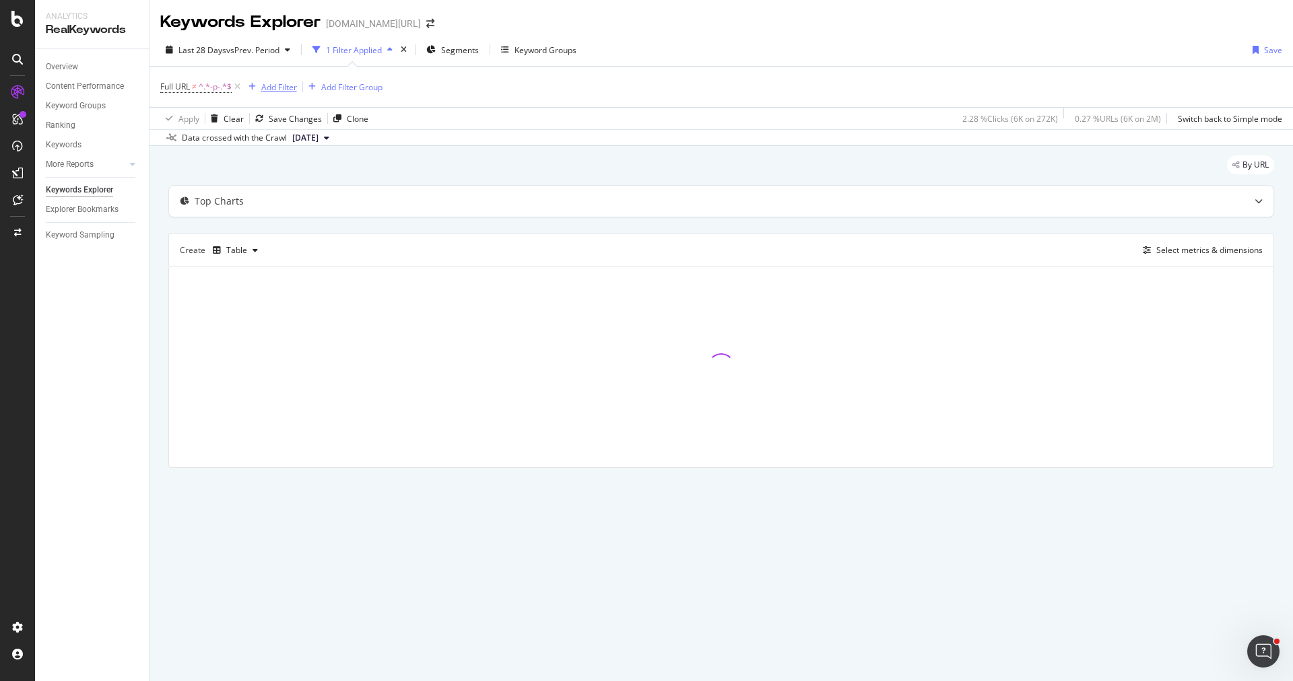
click at [283, 86] on div "Add Filter" at bounding box center [279, 86] width 36 height 11
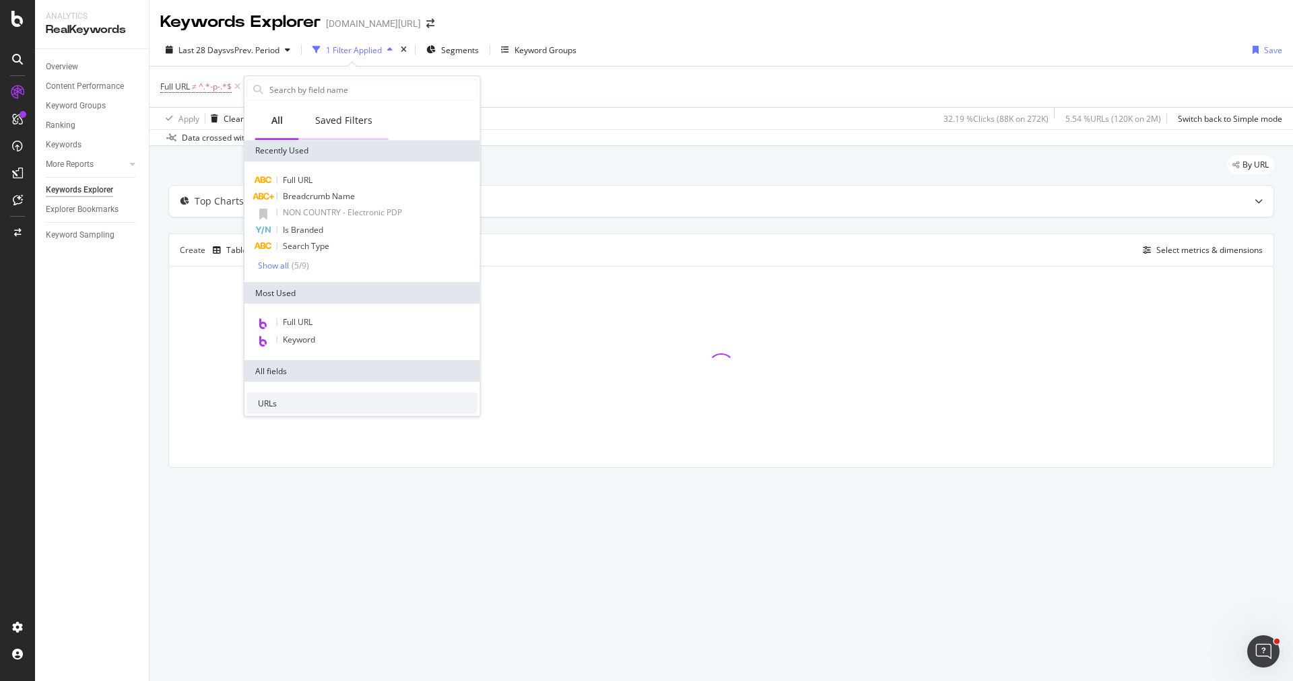
click at [327, 123] on div "Saved Filters" at bounding box center [343, 120] width 57 height 13
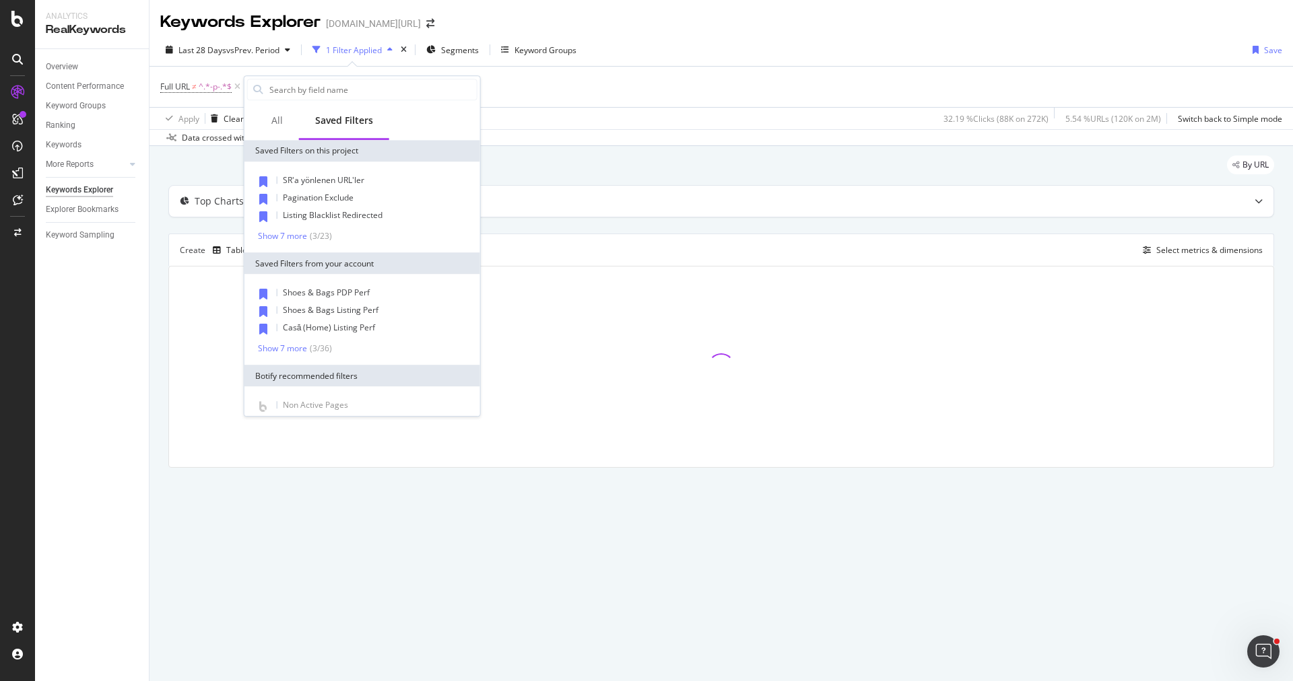
click at [226, 67] on div "Full URL ≠ ^.*-p-.*$ Add Filter Add Filter Group" at bounding box center [721, 87] width 1122 height 40
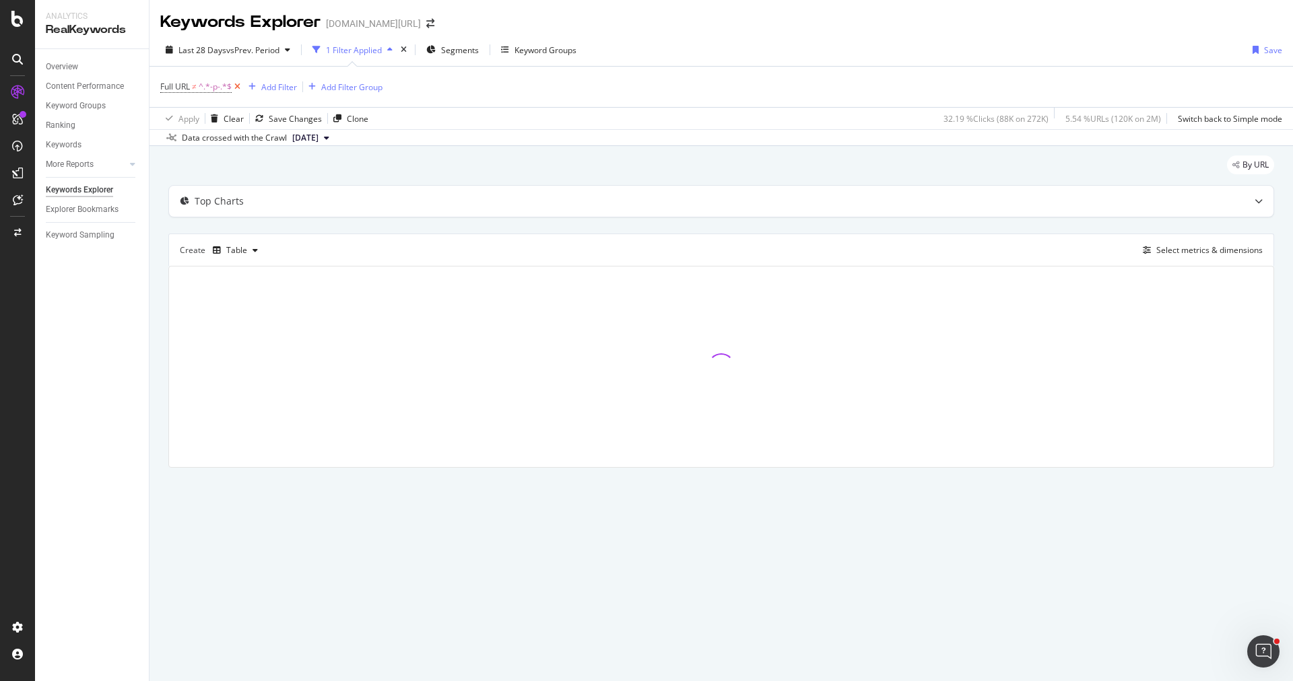
click at [234, 81] on icon at bounding box center [237, 86] width 11 height 13
click at [200, 89] on div "Add Filter" at bounding box center [196, 86] width 36 height 11
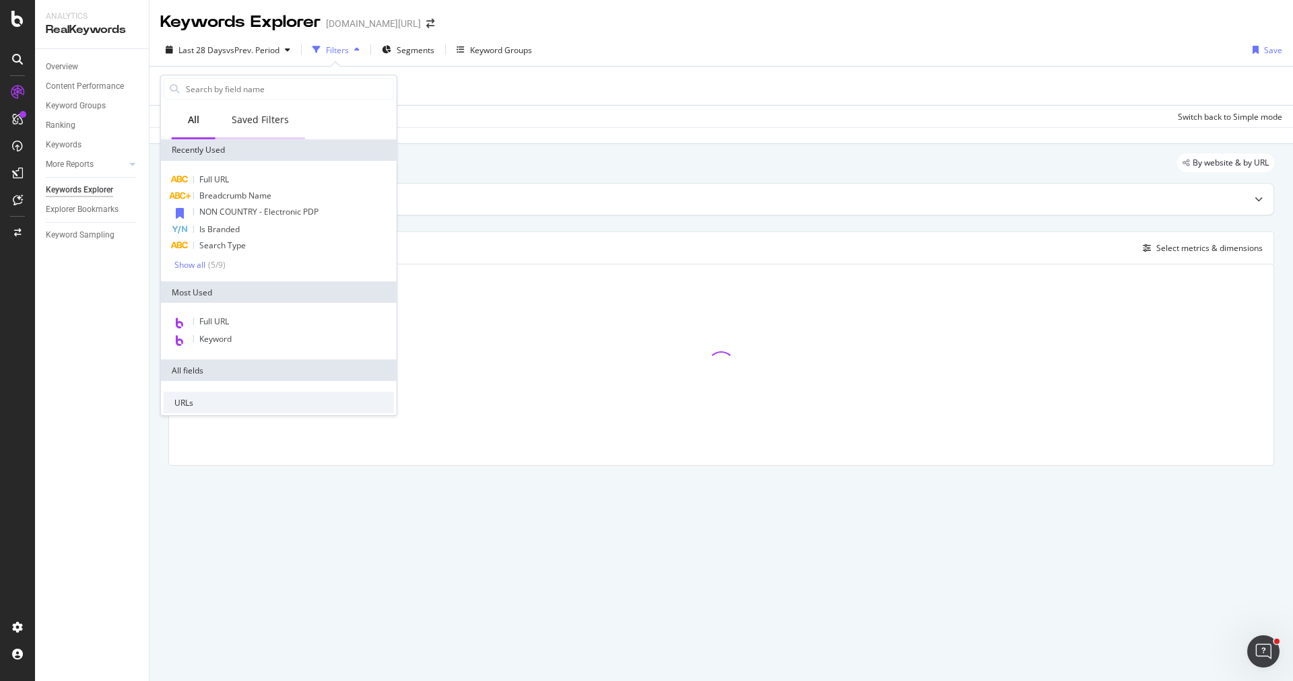
click at [256, 124] on div "Saved Filters" at bounding box center [260, 119] width 57 height 13
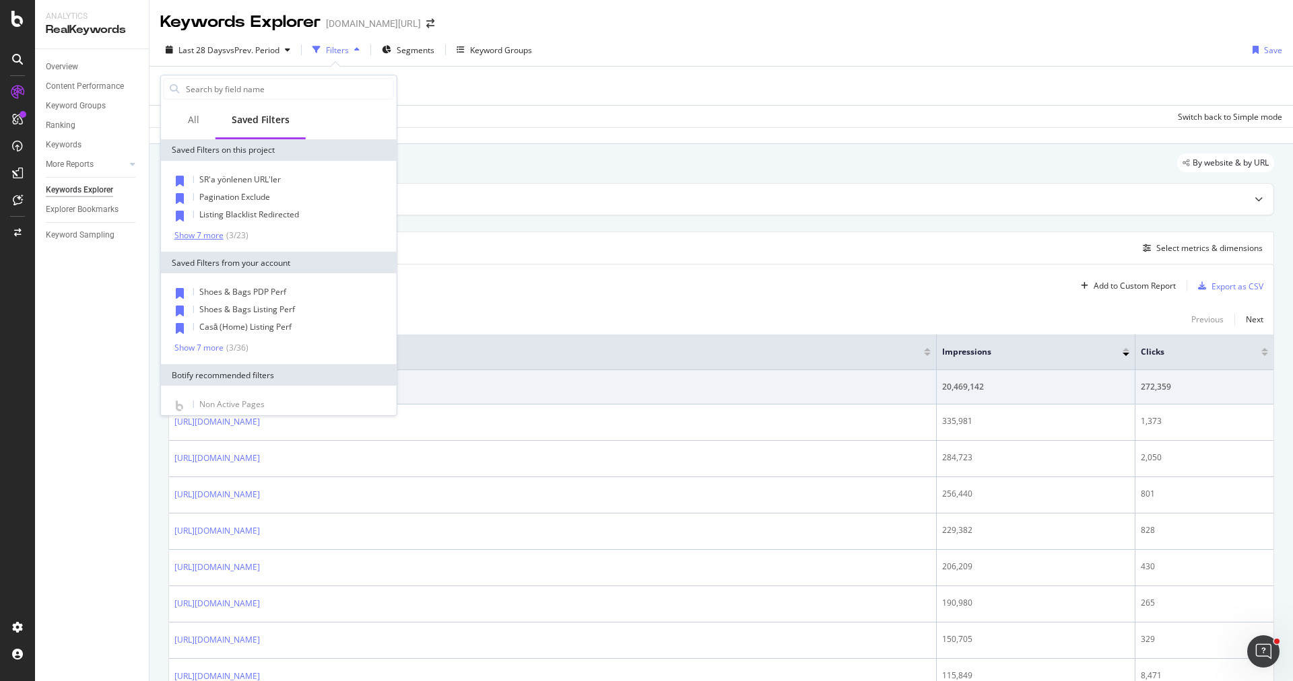
click at [210, 234] on div "Show 7 more" at bounding box center [198, 235] width 49 height 9
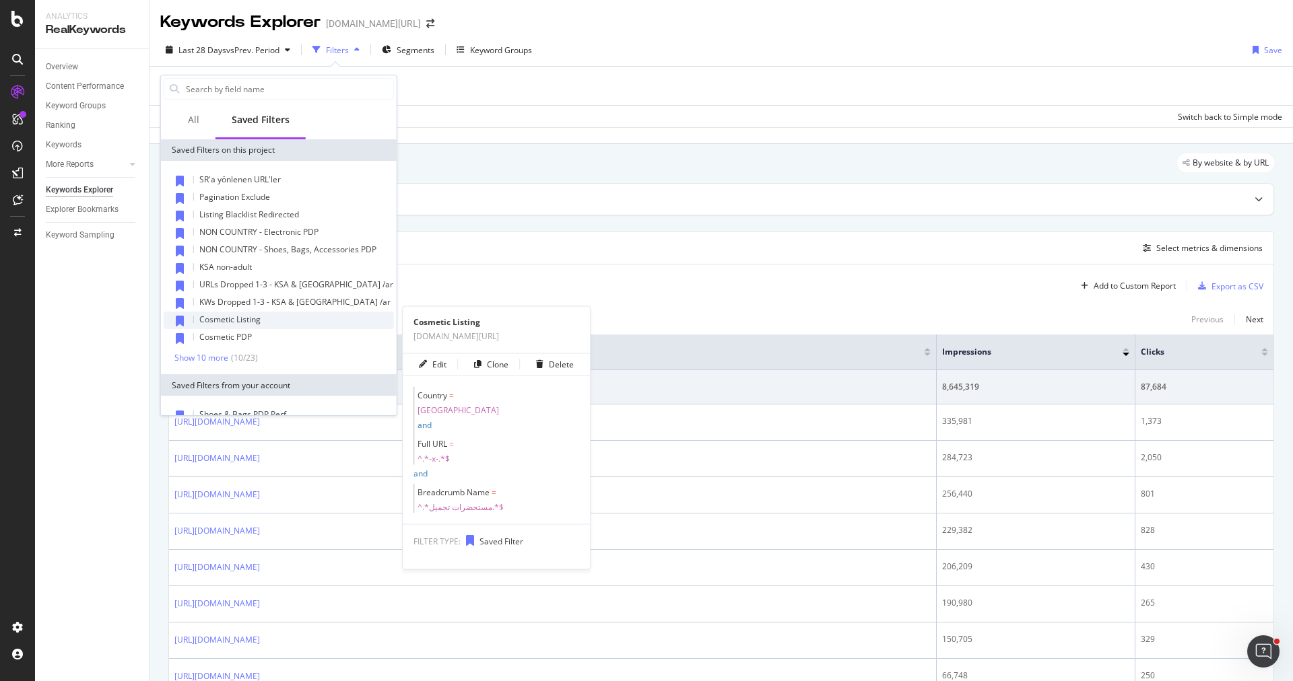
scroll to position [9, 0]
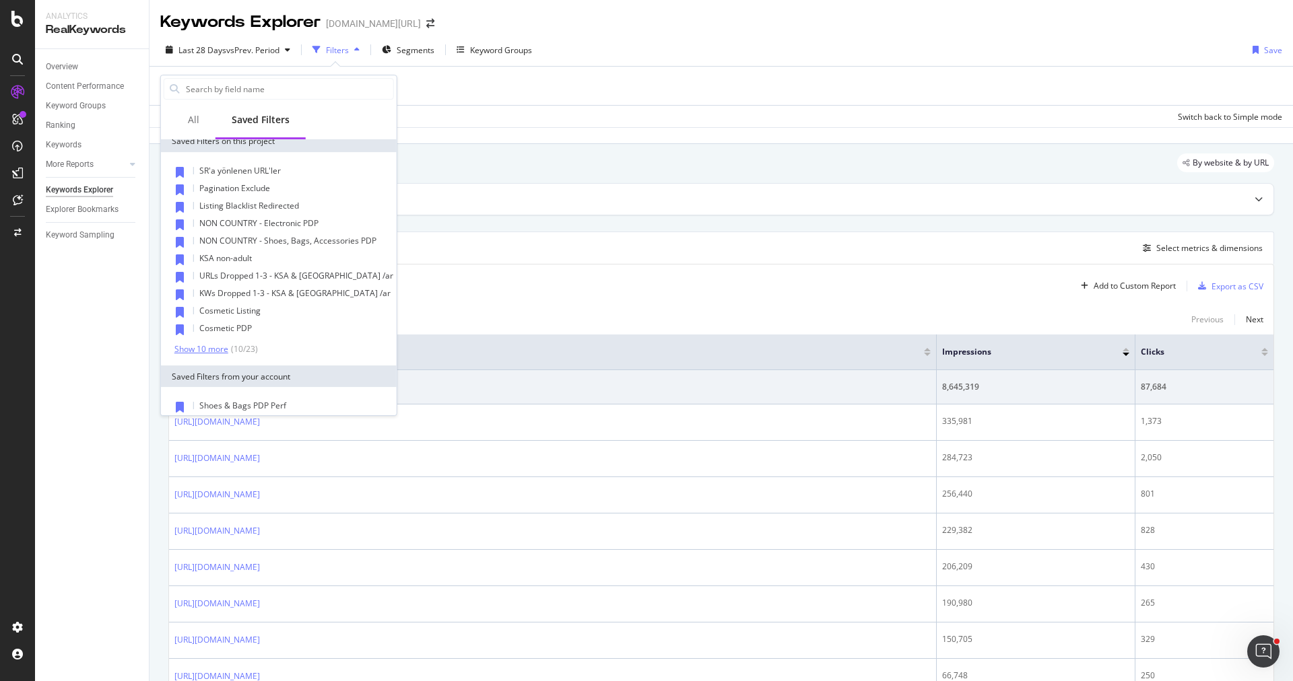
click at [234, 347] on div "( 10 / 23 )" at bounding box center [243, 348] width 30 height 11
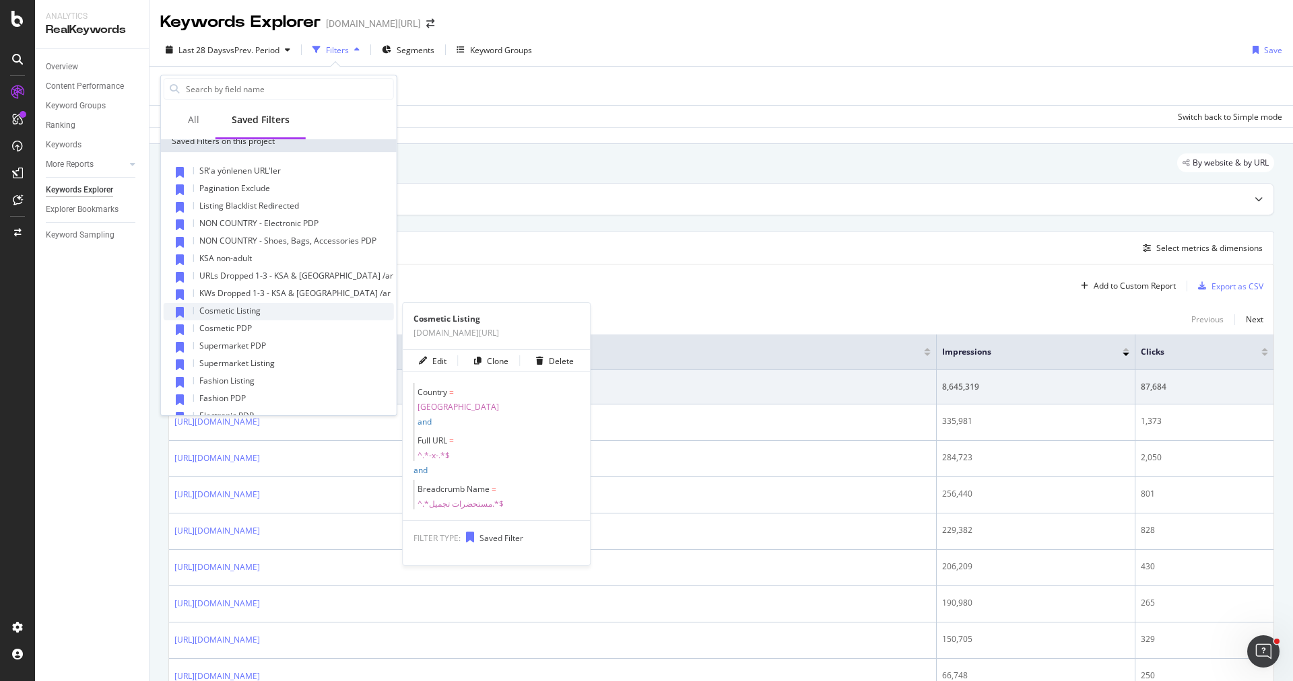
click at [250, 316] on div "Cosmetic Listing" at bounding box center [279, 312] width 230 height 18
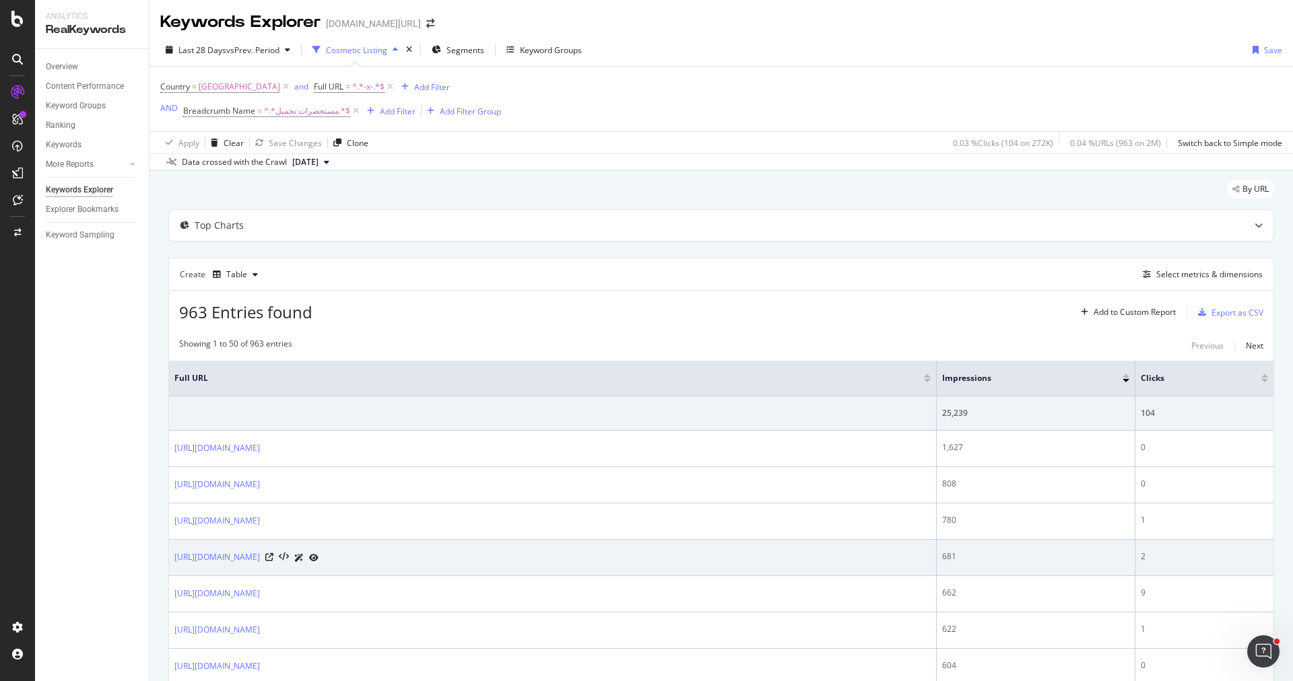
scroll to position [142, 0]
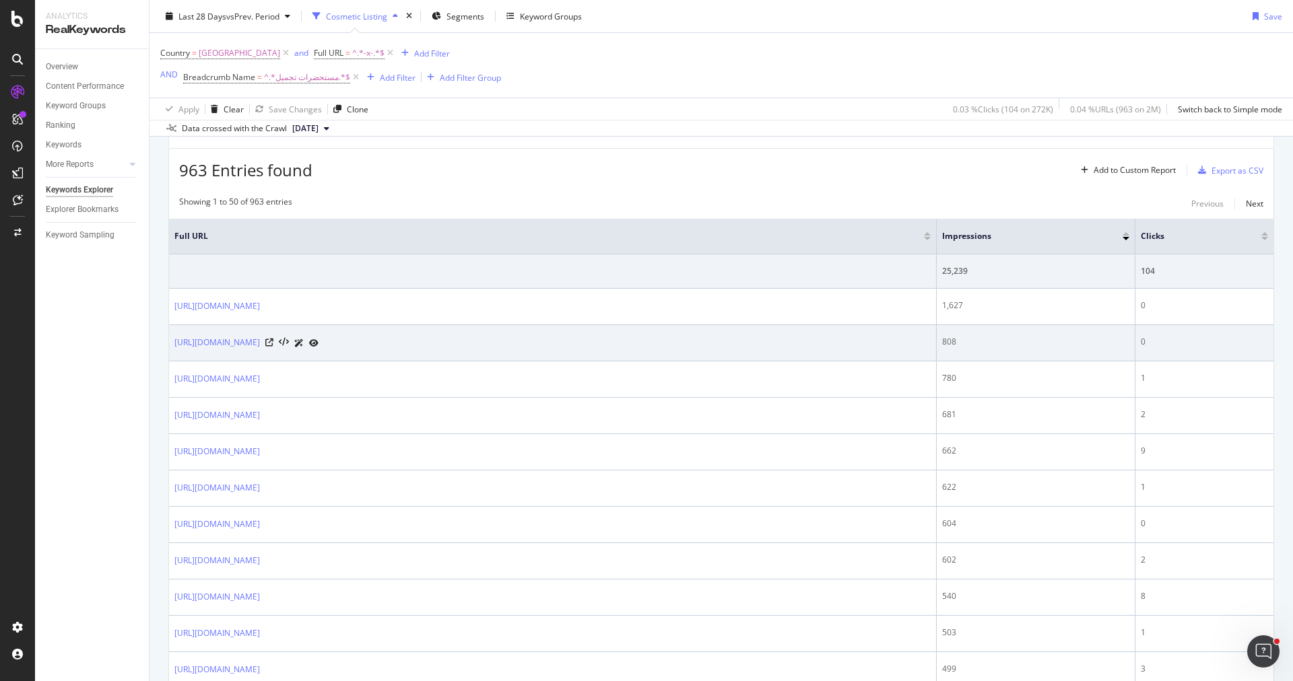
click at [319, 345] on div at bounding box center [291, 343] width 53 height 14
click at [273, 339] on icon at bounding box center [269, 343] width 8 height 8
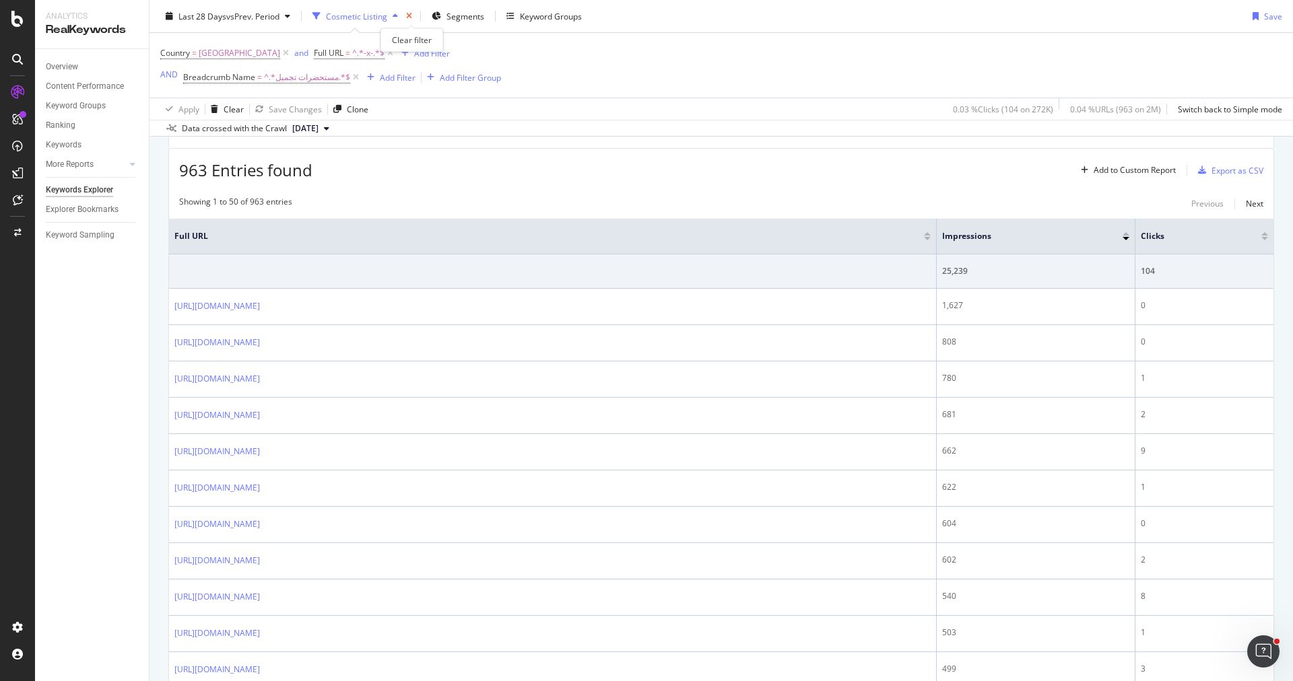
click at [410, 17] on icon "times" at bounding box center [409, 16] width 6 height 8
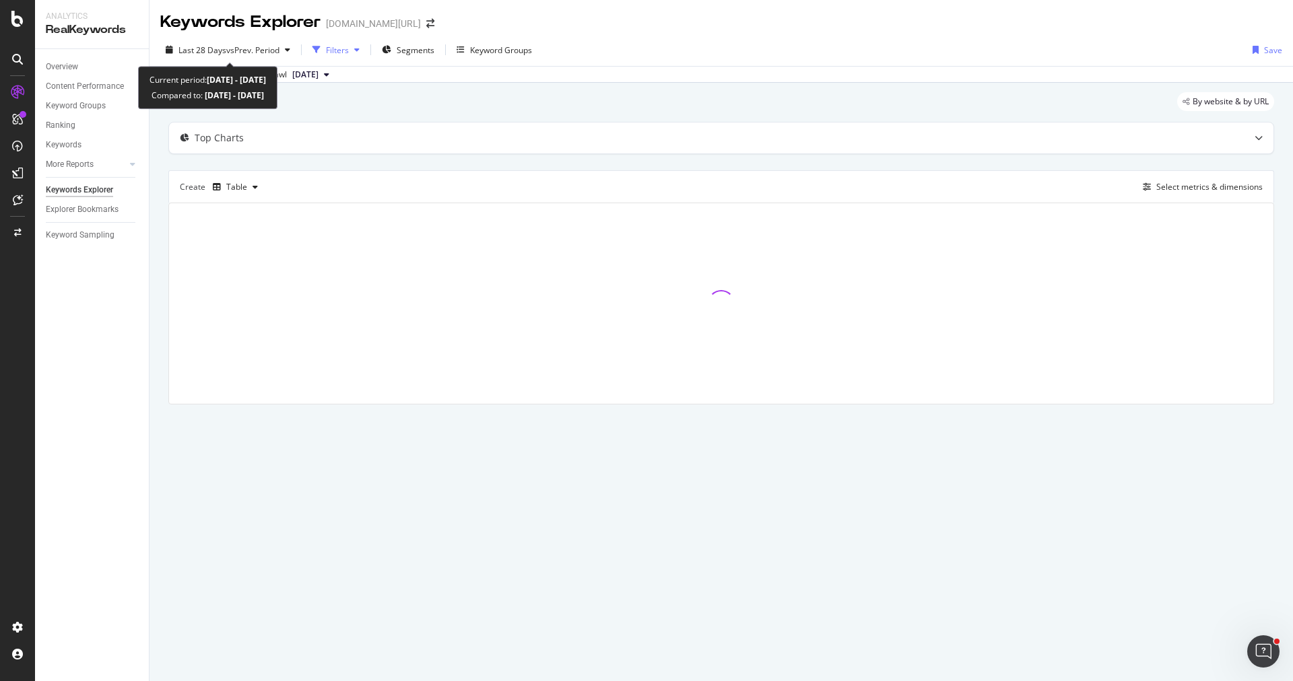
click at [331, 51] on div "Filters" at bounding box center [337, 49] width 23 height 11
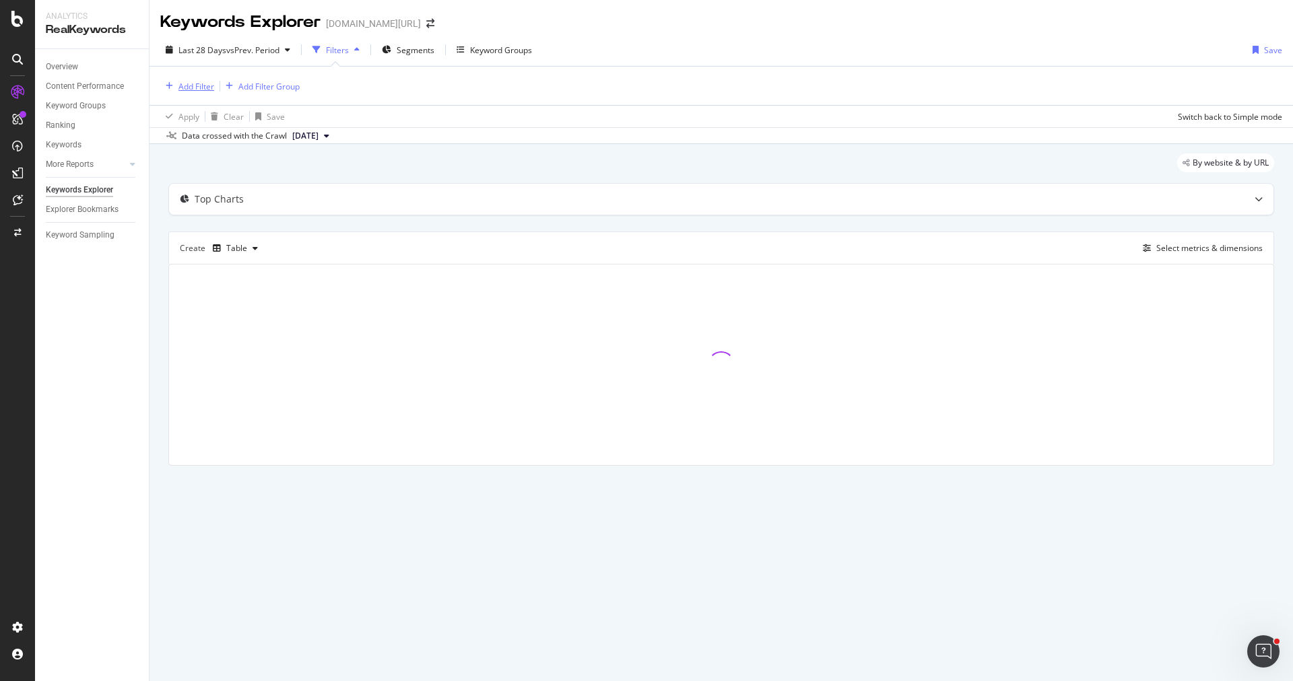
click at [212, 92] on div "Add Filter" at bounding box center [187, 86] width 54 height 15
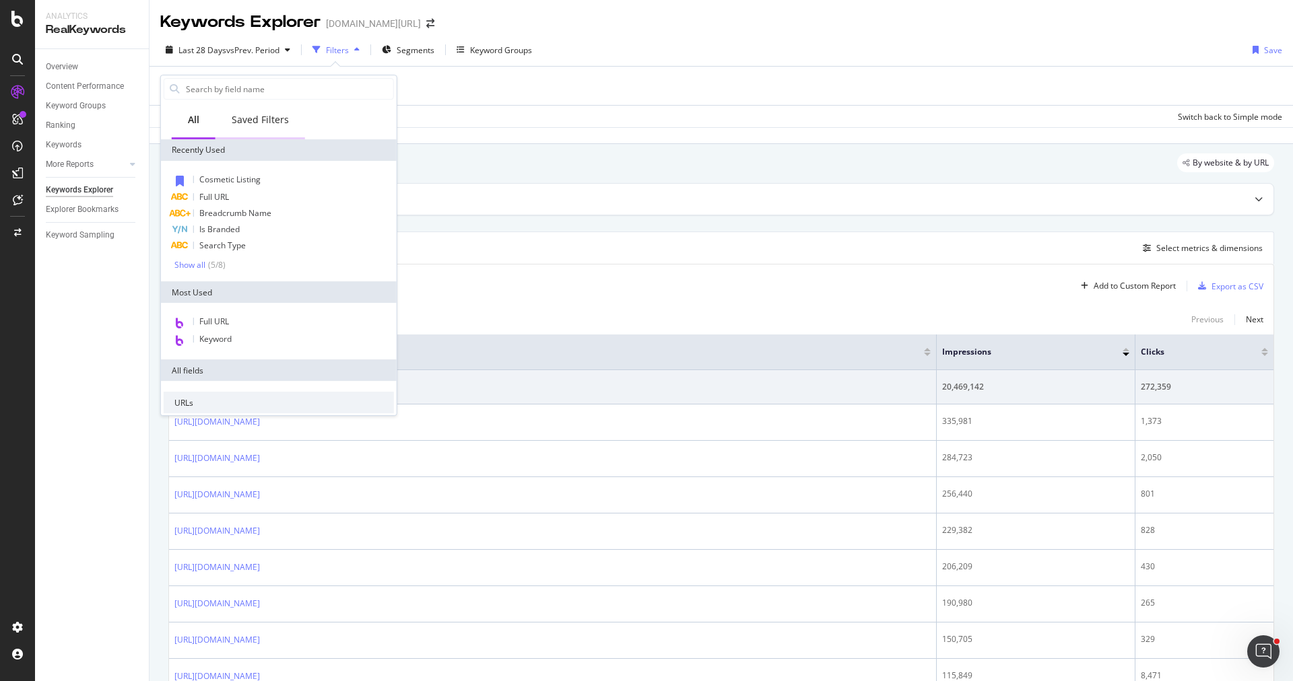
click at [263, 113] on div "Saved Filters" at bounding box center [260, 119] width 57 height 13
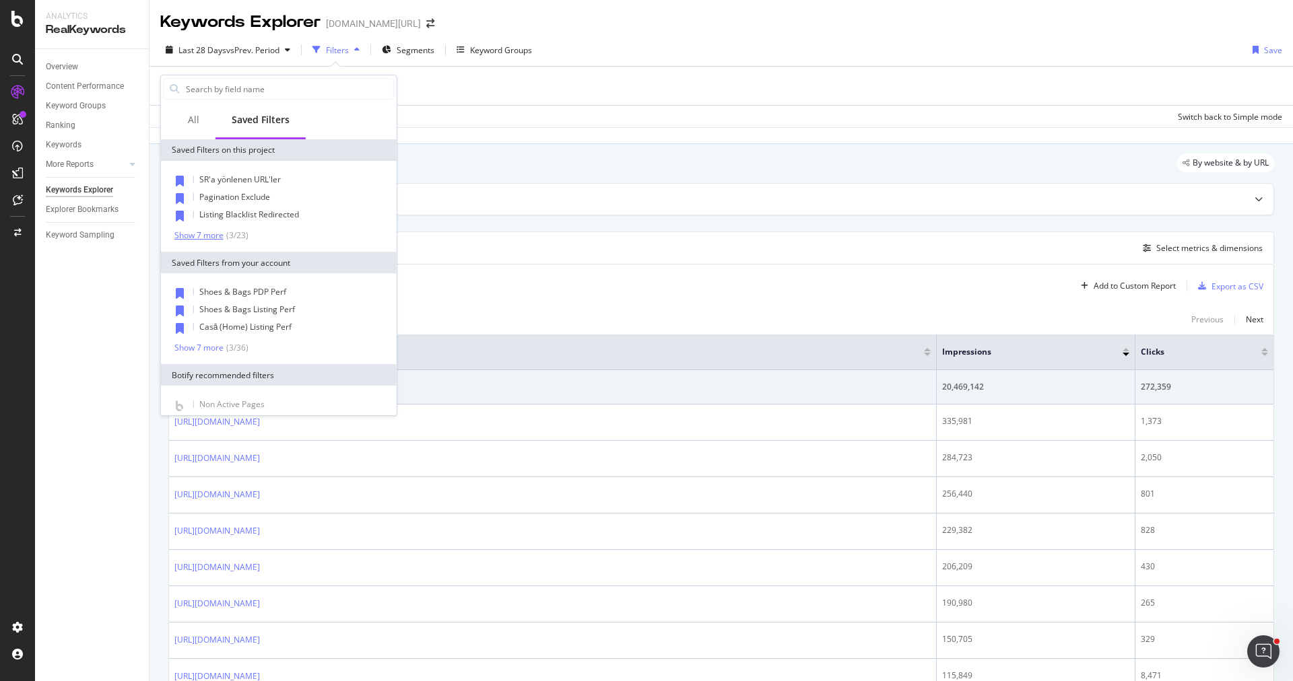
click at [205, 240] on div "Show 7 more ( 3 / 23 )" at bounding box center [211, 235] width 74 height 11
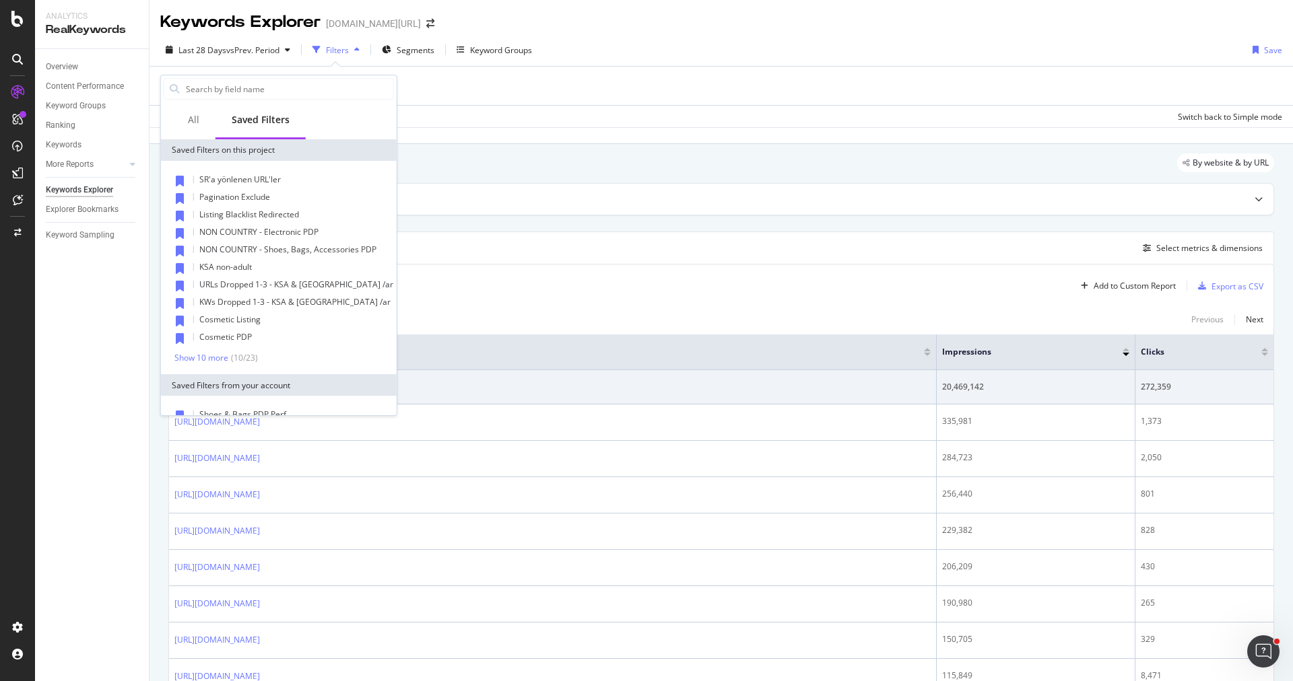
click at [197, 366] on div "SR'a yönlenen URL'ler Pagination Exclude Listing Blacklist Redirected NON COUNT…" at bounding box center [279, 267] width 236 height 213
click at [207, 361] on div "Show 10 more" at bounding box center [201, 358] width 54 height 9
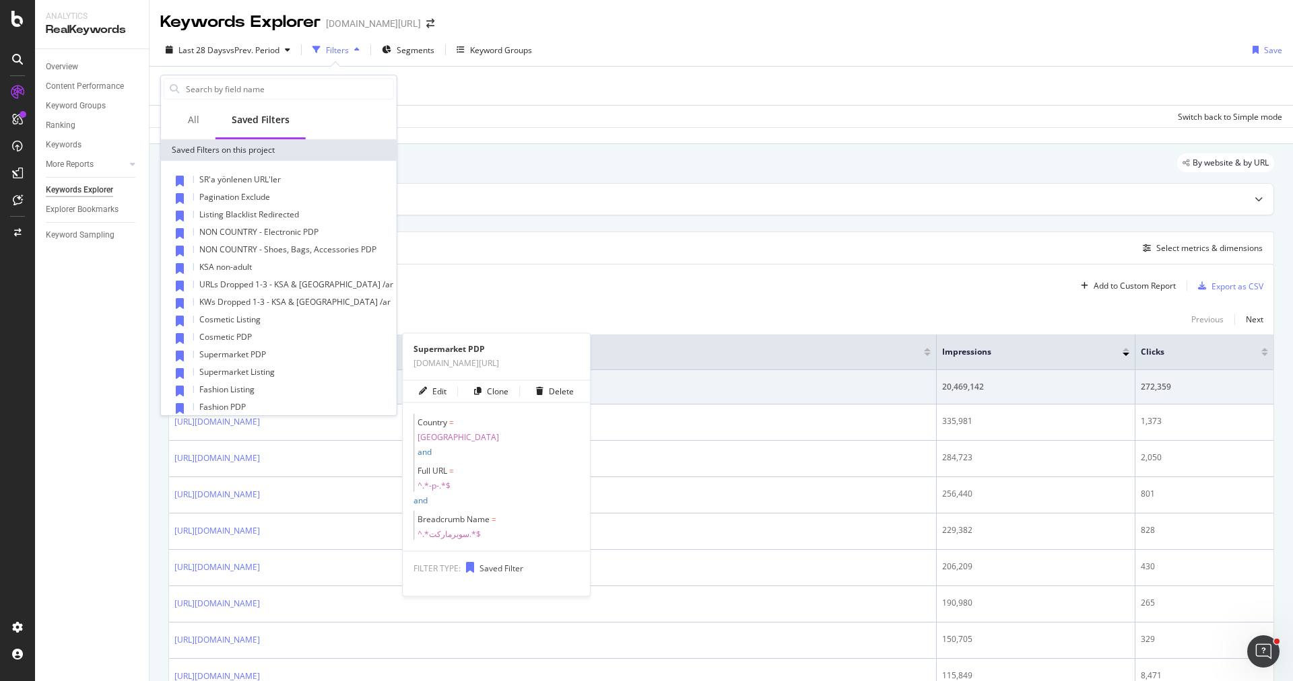
scroll to position [76, 0]
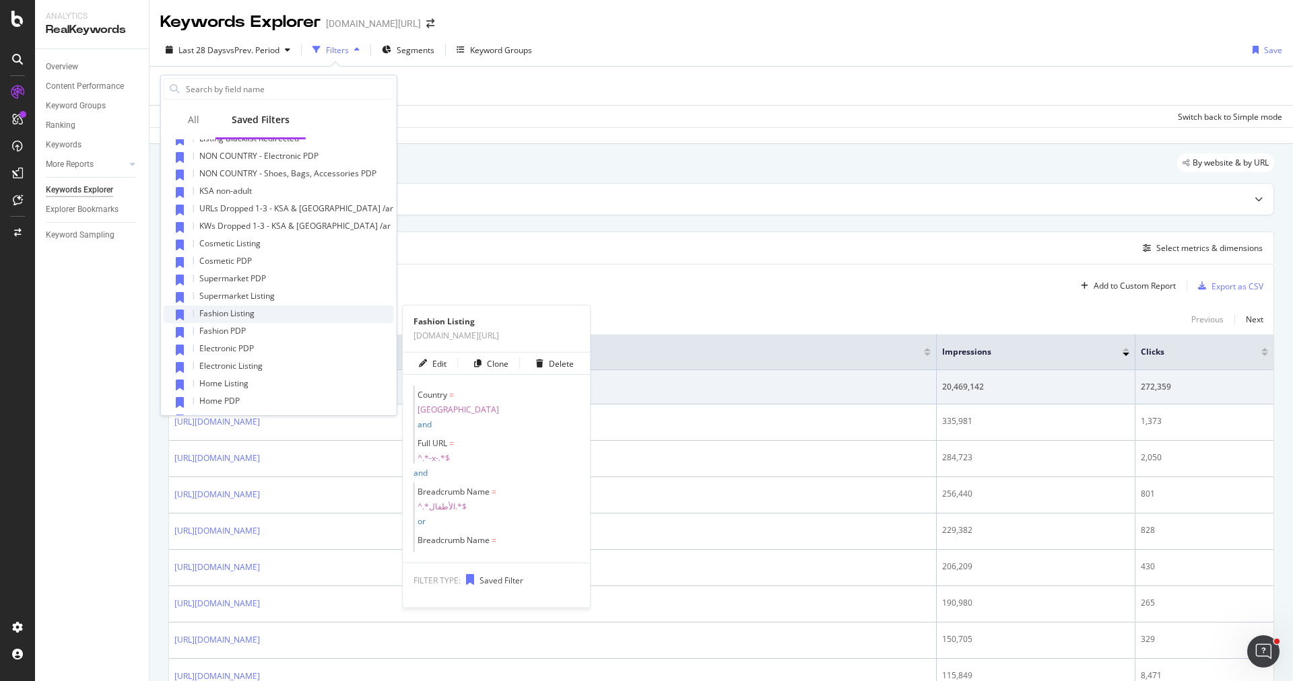
click at [283, 314] on div "Fashion Listing" at bounding box center [279, 315] width 230 height 18
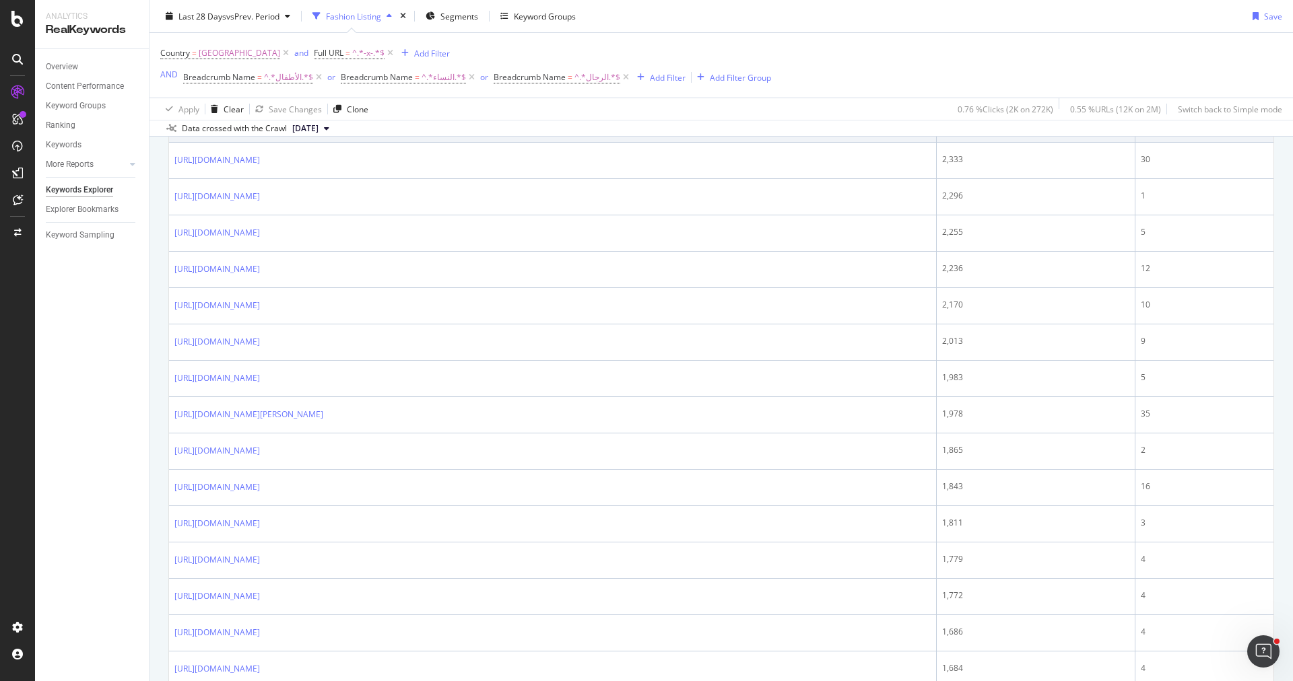
scroll to position [809, 0]
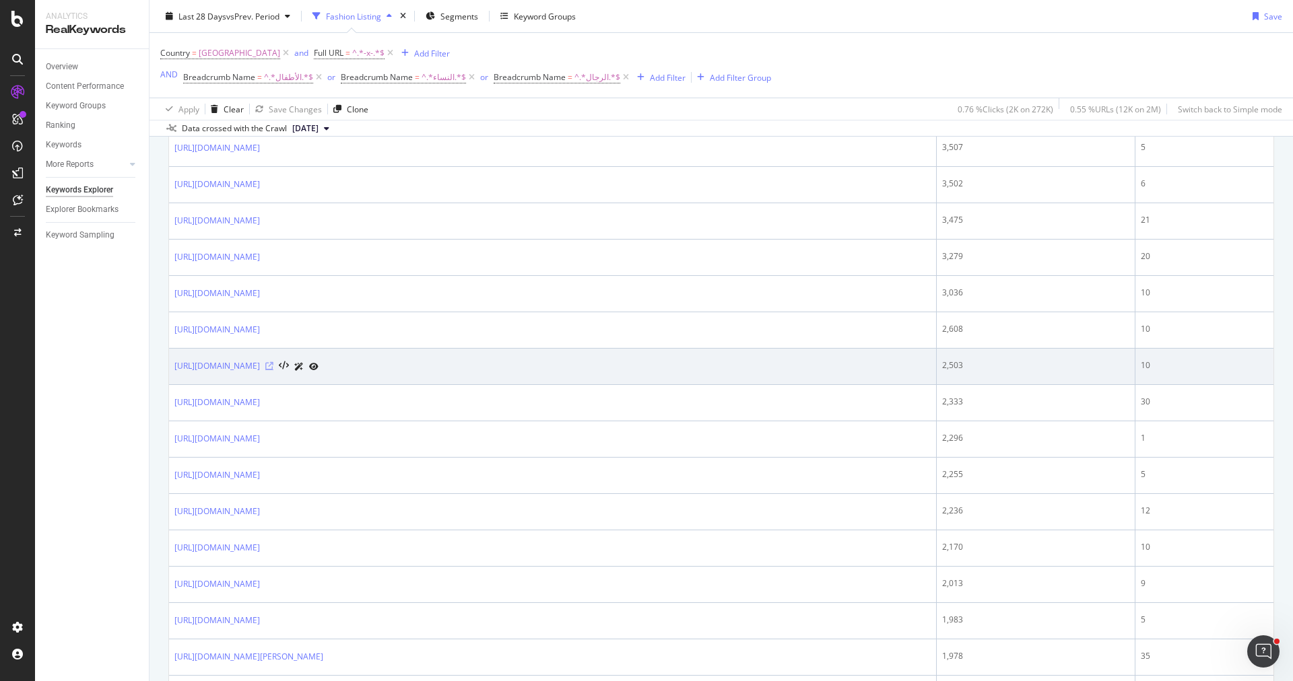
click at [273, 362] on icon at bounding box center [269, 366] width 8 height 8
